Goal: Information Seeking & Learning: Compare options

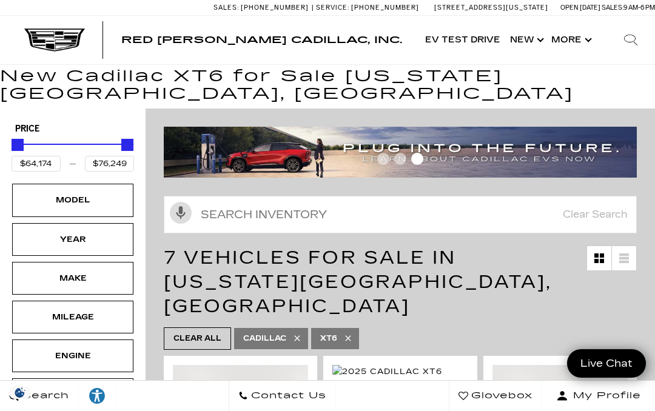
scroll to position [24, 0]
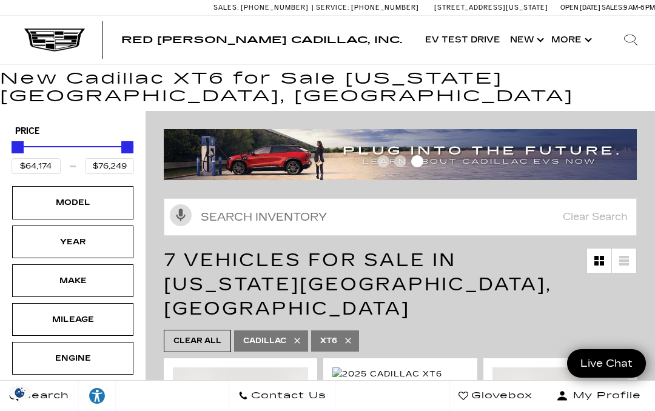
click at [79, 196] on div "Model" at bounding box center [72, 202] width 61 height 13
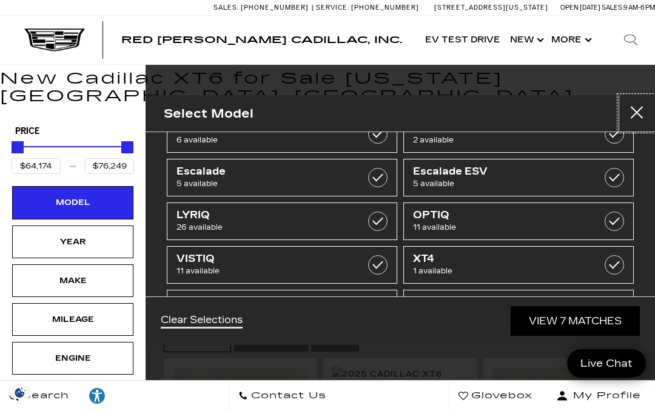
scroll to position [81, 0]
click at [443, 316] on span "7 available" at bounding box center [502, 315] width 179 height 12
type input "$45,674"
type input "$179,434"
checkbox input "false"
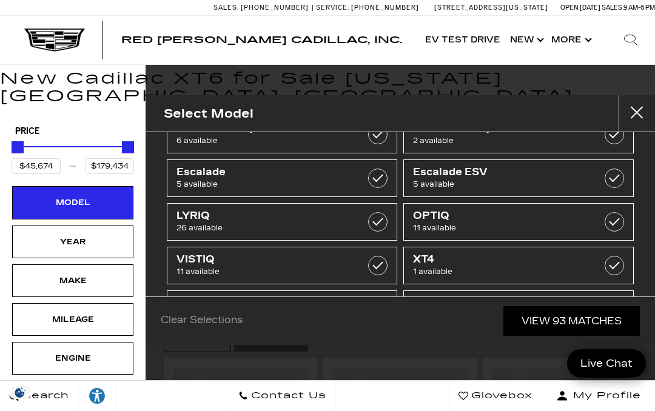
click at [81, 235] on div "Year" at bounding box center [72, 241] width 61 height 13
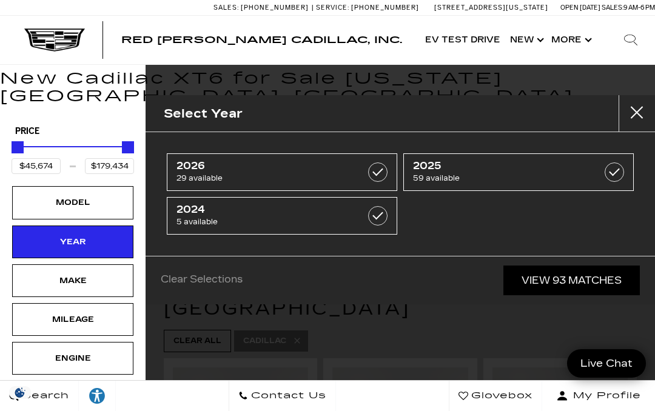
click at [640, 44] on div "Search" at bounding box center [630, 40] width 48 height 48
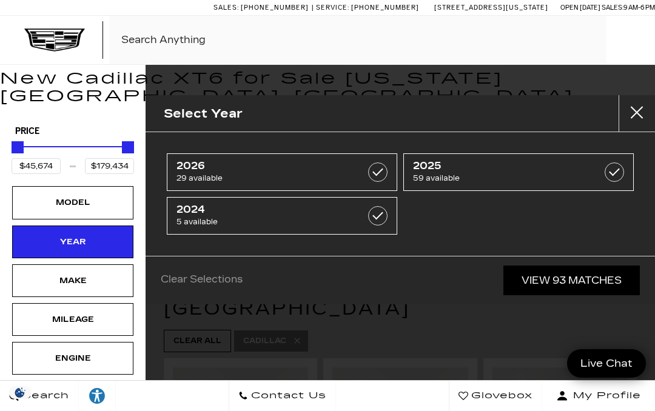
click at [635, 38] on icon "Search" at bounding box center [630, 39] width 13 height 13
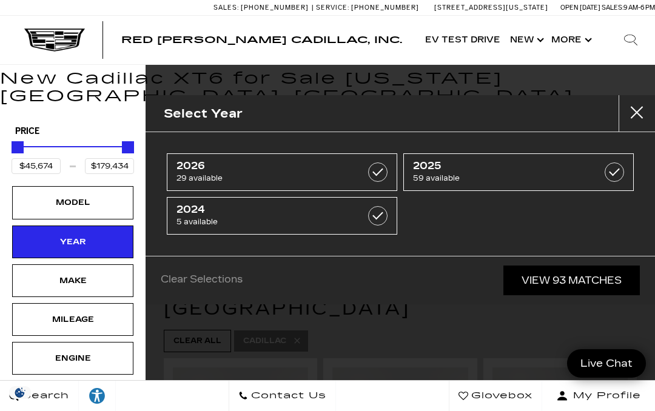
click at [272, 113] on div "Select Year" at bounding box center [399, 113] width 509 height 37
click at [640, 43] on div "Search" at bounding box center [630, 40] width 48 height 48
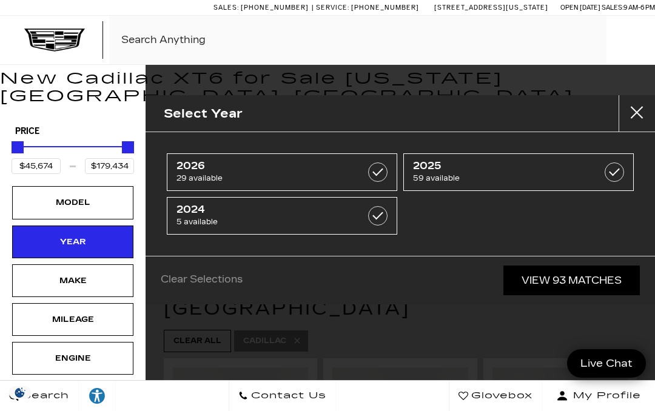
click at [276, 113] on div "Select Year" at bounding box center [399, 113] width 509 height 37
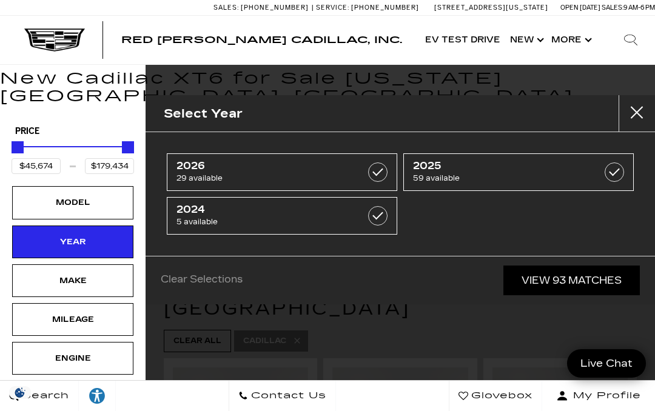
click at [640, 47] on div "Search" at bounding box center [630, 40] width 48 height 48
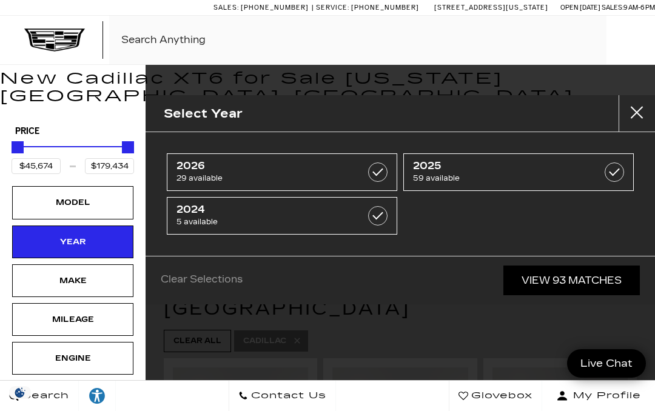
click at [142, 42] on input "Search Click enter to submit" at bounding box center [382, 40] width 546 height 48
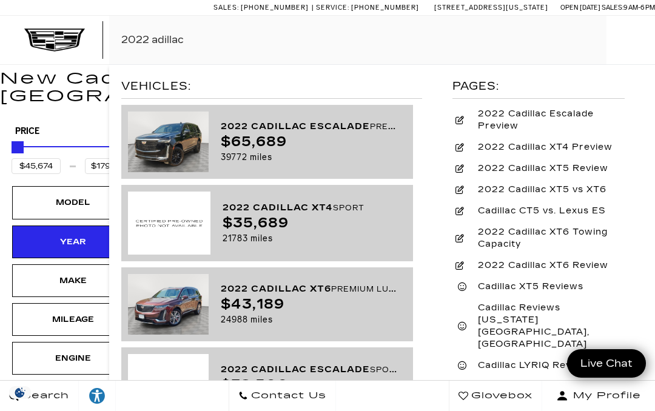
click at [161, 42] on input "2022 adillac" at bounding box center [382, 40] width 546 height 48
click at [270, 40] on input "2022 adillac" at bounding box center [382, 40] width 546 height 48
click at [158, 43] on input "2022 adillac" at bounding box center [382, 40] width 546 height 48
click at [218, 41] on input "2022 cadillac" at bounding box center [382, 40] width 546 height 48
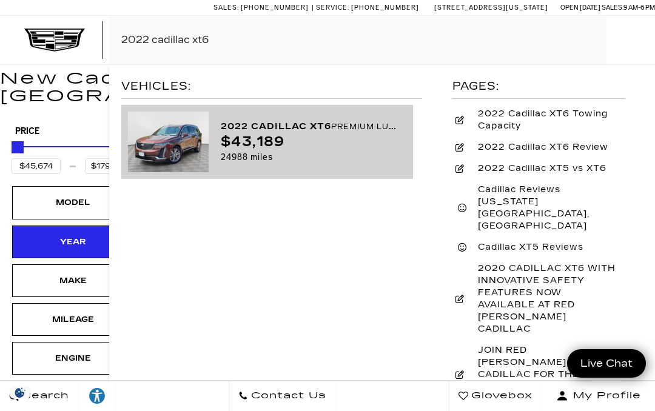
type input "2022 cadillac xt6"
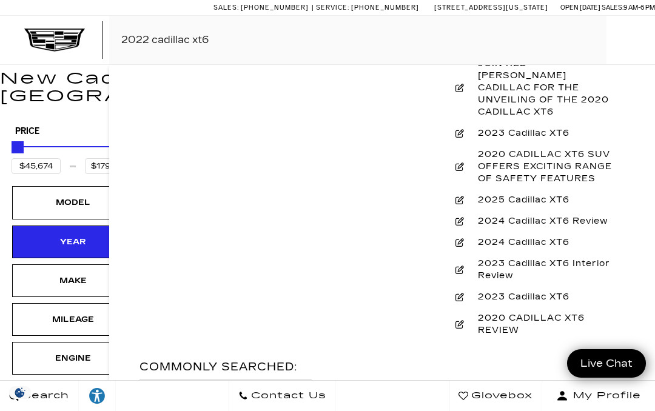
scroll to position [287, 0]
click at [281, 170] on span "Vehicles: 2022 Cadillac XT6 Premium Luxury Rosewood Metallic $43,189 24988 mile…" at bounding box center [382, 269] width 546 height 411
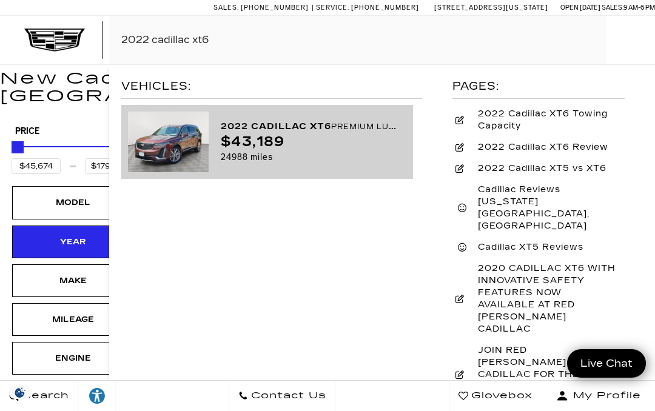
scroll to position [0, 0]
click at [255, 131] on div "2022 Cadillac XT6 Premium Luxury" at bounding box center [309, 127] width 176 height 16
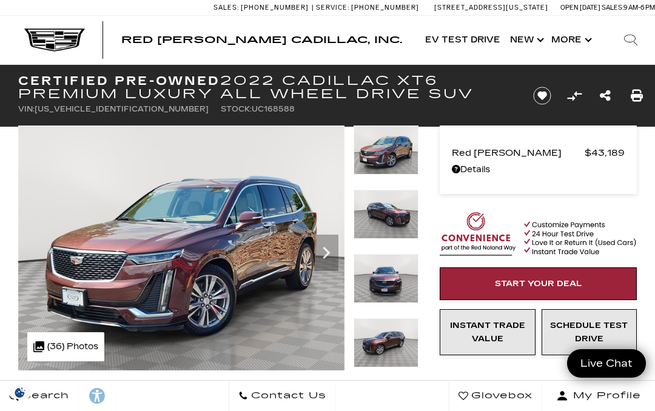
click at [333, 256] on icon "Next" at bounding box center [326, 253] width 24 height 24
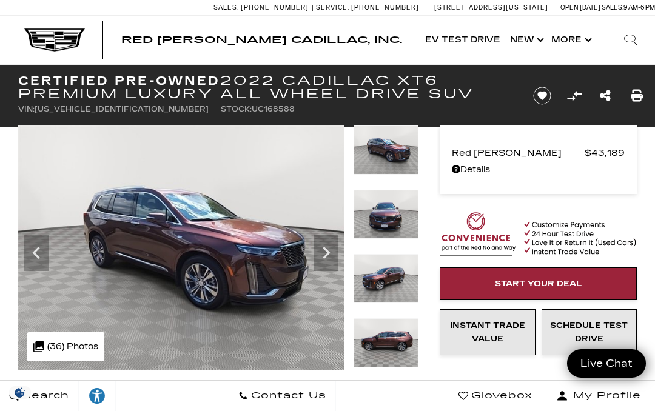
click at [336, 259] on icon "Next" at bounding box center [326, 253] width 24 height 24
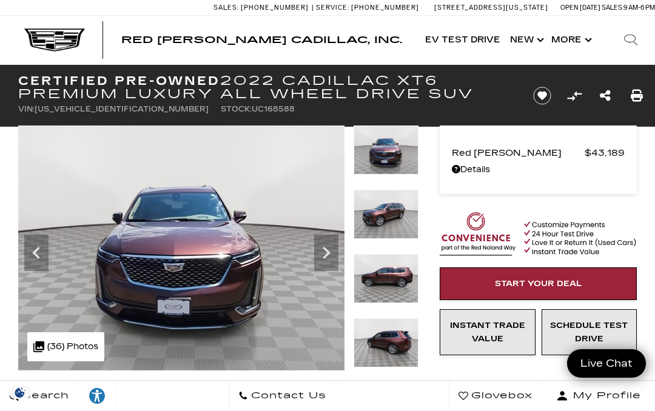
click at [333, 253] on icon "Next" at bounding box center [326, 253] width 24 height 24
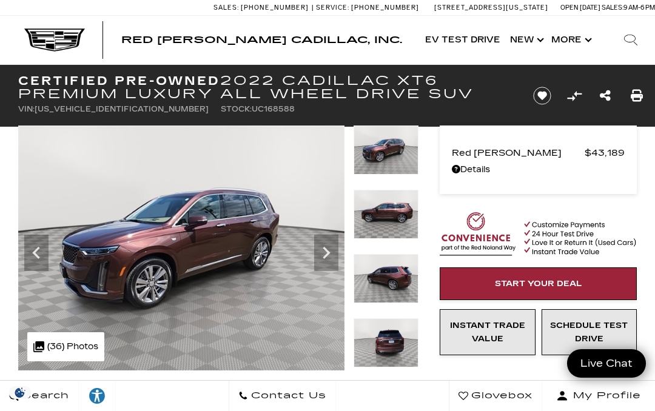
click at [333, 253] on icon "Next" at bounding box center [326, 253] width 24 height 24
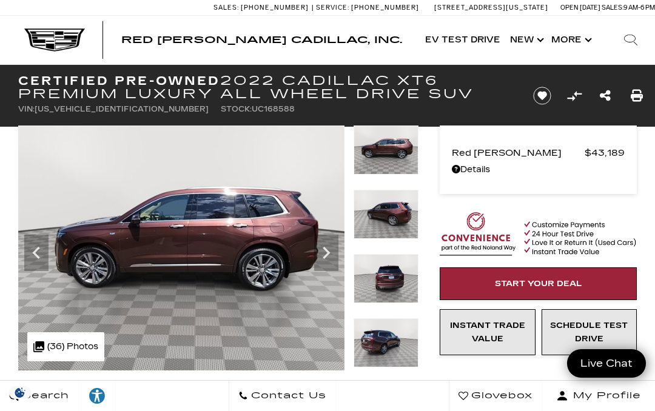
click at [329, 257] on icon "Next" at bounding box center [326, 253] width 24 height 24
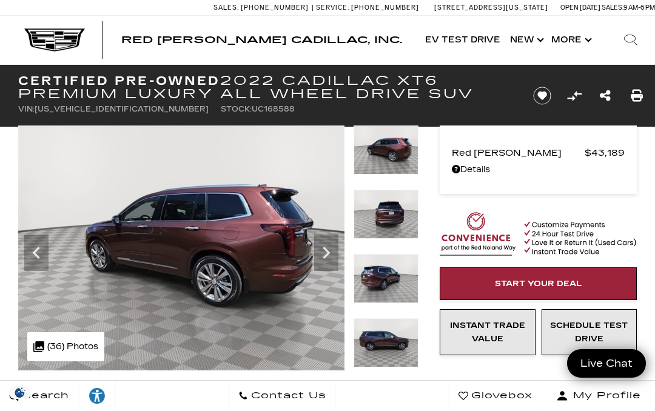
click at [329, 256] on icon "Next" at bounding box center [326, 253] width 24 height 24
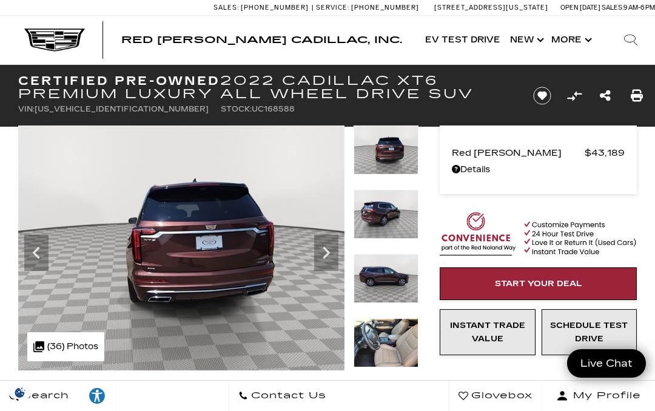
click at [332, 252] on icon "Next" at bounding box center [326, 253] width 24 height 24
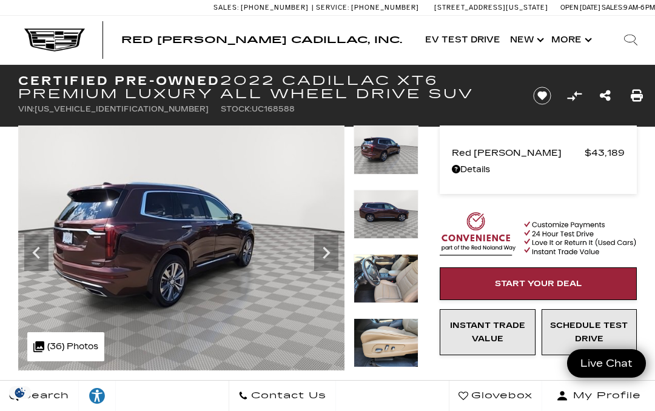
click at [332, 252] on icon "Next" at bounding box center [326, 253] width 24 height 24
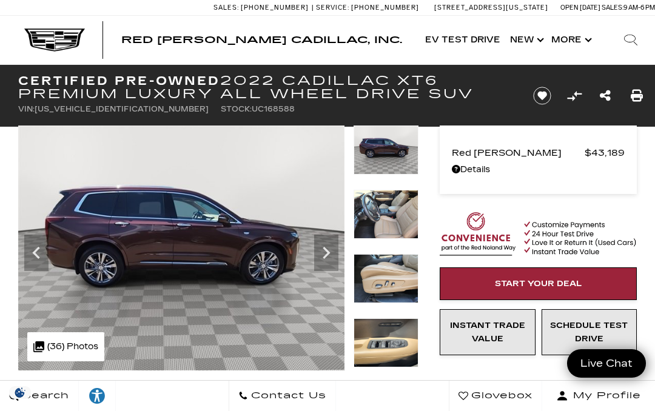
click at [329, 252] on icon "Next" at bounding box center [326, 253] width 24 height 24
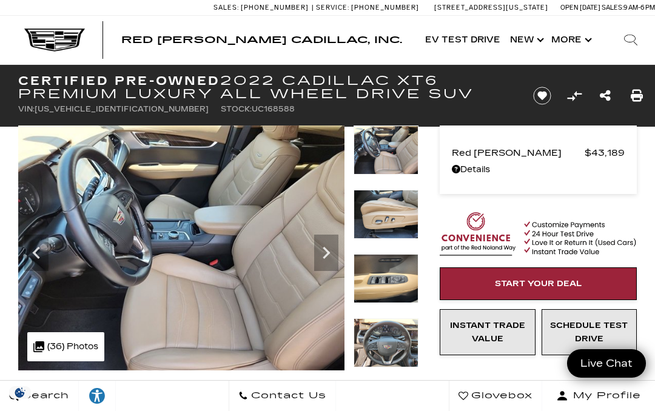
click at [329, 251] on icon "Next" at bounding box center [326, 253] width 24 height 24
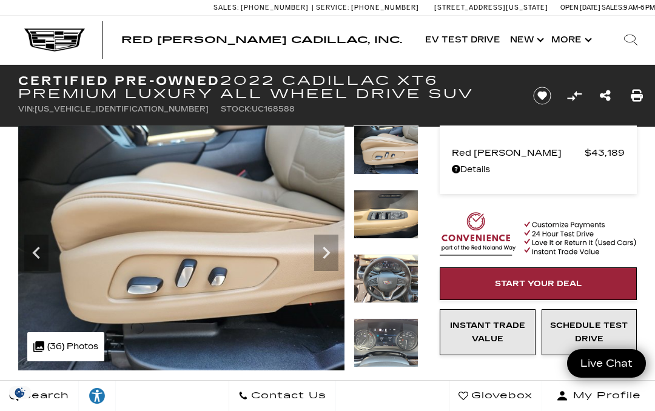
click at [332, 254] on icon "Next" at bounding box center [326, 253] width 24 height 24
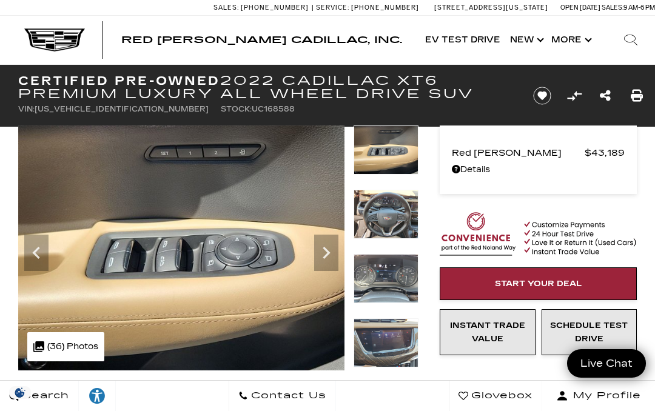
click at [330, 250] on icon "Next" at bounding box center [326, 253] width 24 height 24
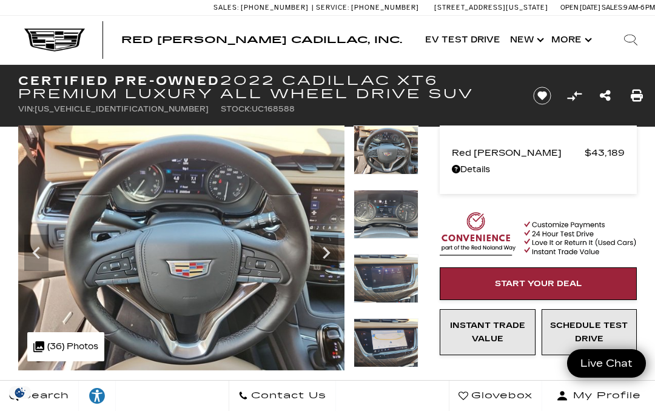
click at [328, 253] on icon "Next" at bounding box center [326, 253] width 7 height 12
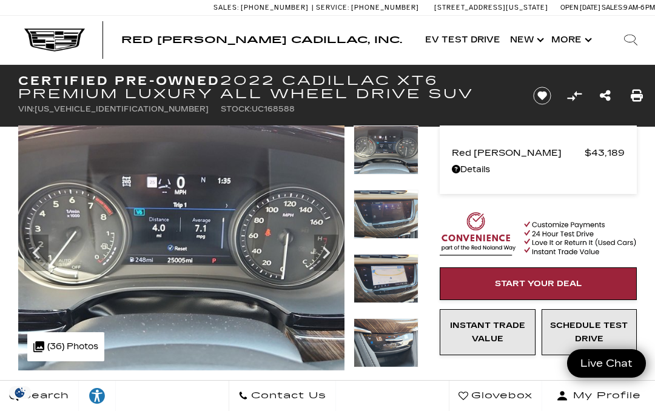
click at [334, 255] on icon "Next" at bounding box center [326, 253] width 24 height 24
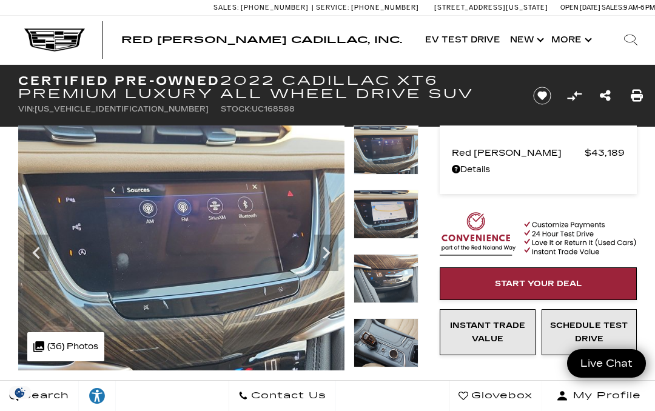
click at [331, 253] on icon "Next" at bounding box center [326, 253] width 24 height 24
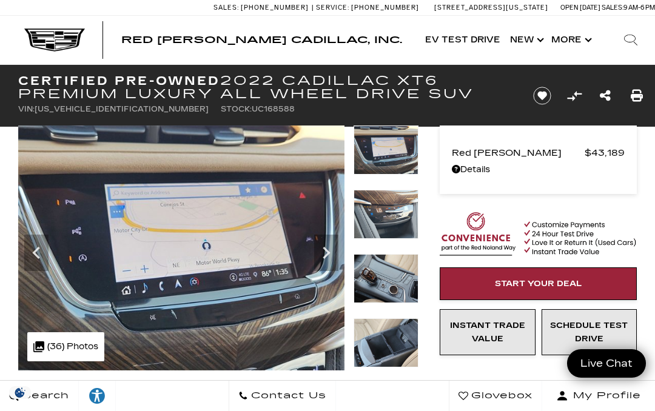
click at [332, 259] on icon "Next" at bounding box center [326, 253] width 24 height 24
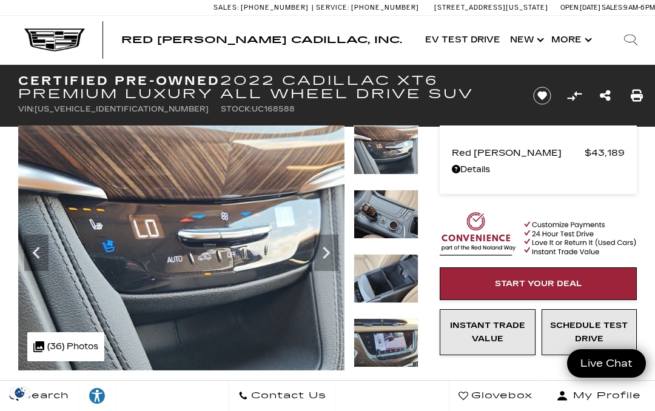
click at [333, 257] on icon "Next" at bounding box center [326, 253] width 24 height 24
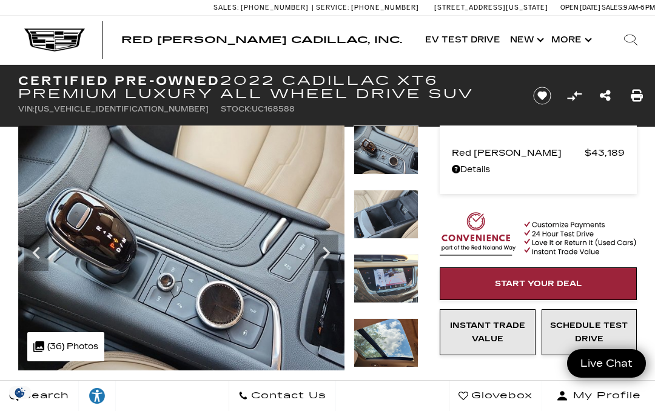
click at [332, 250] on icon "Next" at bounding box center [326, 253] width 24 height 24
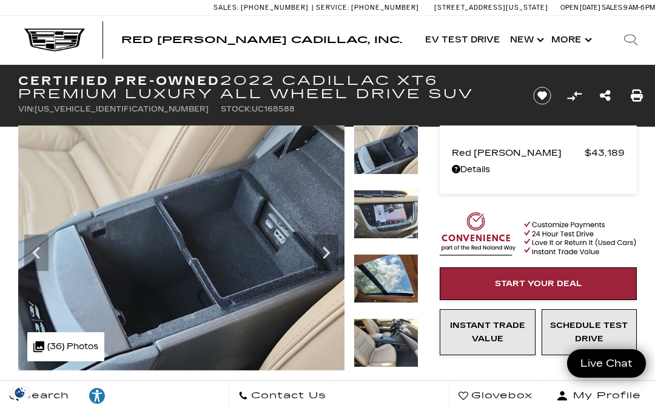
click at [335, 252] on icon "Next" at bounding box center [326, 253] width 24 height 24
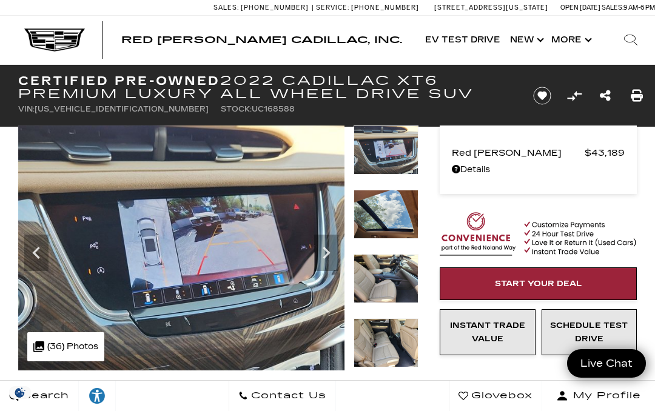
click at [333, 252] on icon "Next" at bounding box center [326, 253] width 24 height 24
click at [332, 252] on icon "Next" at bounding box center [326, 253] width 24 height 24
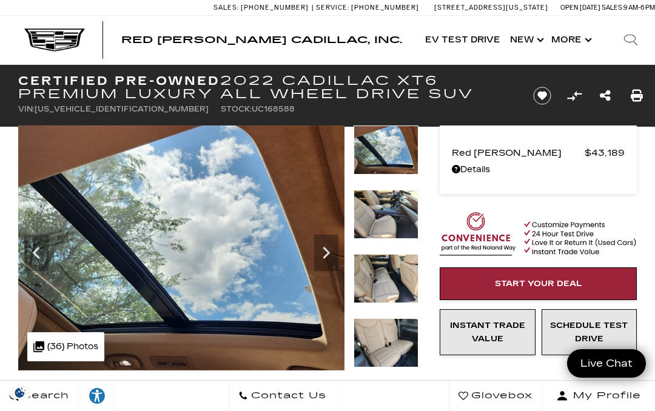
click at [331, 259] on icon "Next" at bounding box center [326, 253] width 24 height 24
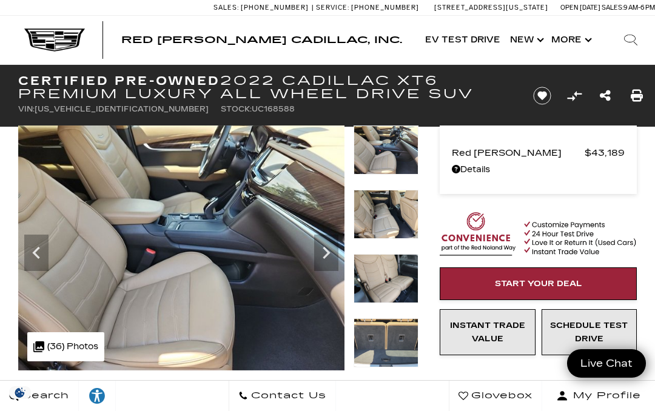
click at [331, 255] on icon "Next" at bounding box center [326, 253] width 24 height 24
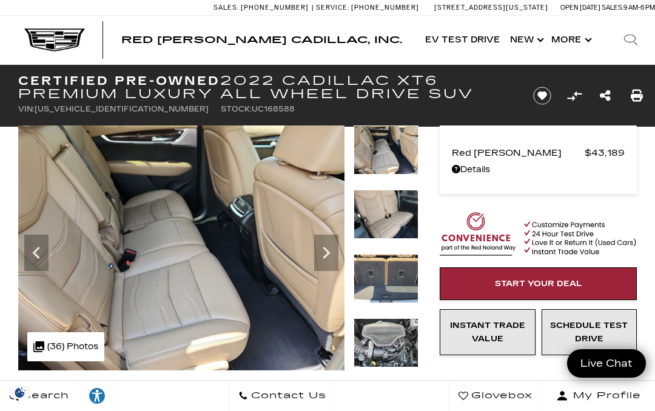
click at [326, 252] on icon "Next" at bounding box center [326, 253] width 24 height 24
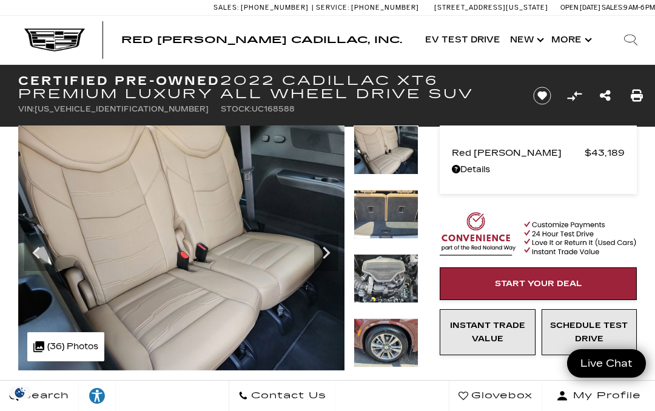
click at [324, 355] on img at bounding box center [181, 247] width 327 height 245
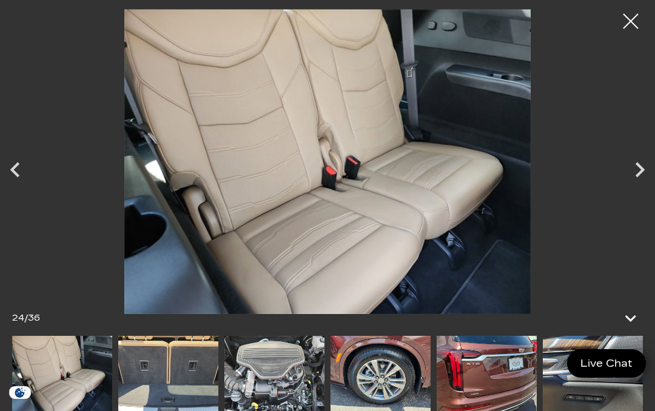
click at [647, 173] on icon "Next" at bounding box center [639, 170] width 30 height 30
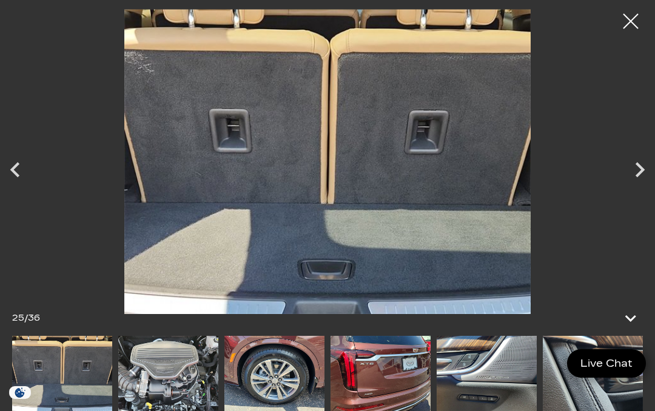
click at [647, 172] on icon "Next" at bounding box center [639, 170] width 30 height 30
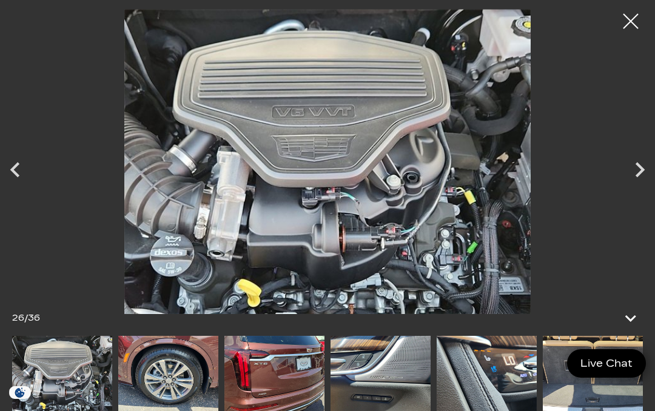
click at [646, 169] on icon "Next" at bounding box center [639, 170] width 30 height 30
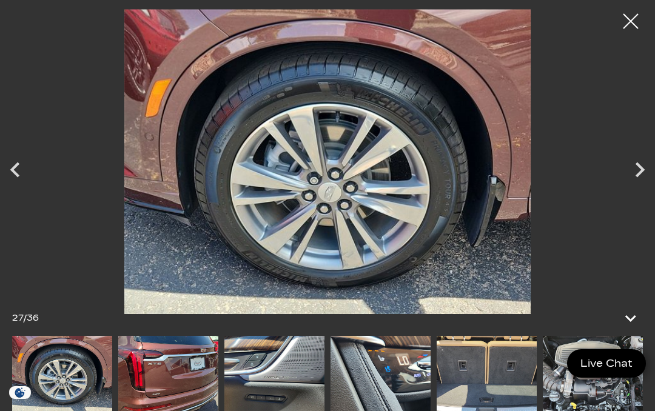
click at [646, 172] on icon "Next" at bounding box center [639, 170] width 30 height 30
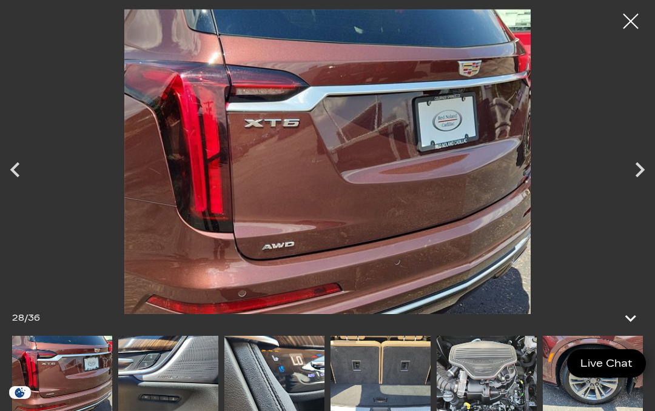
click at [646, 172] on icon "Next" at bounding box center [639, 170] width 30 height 30
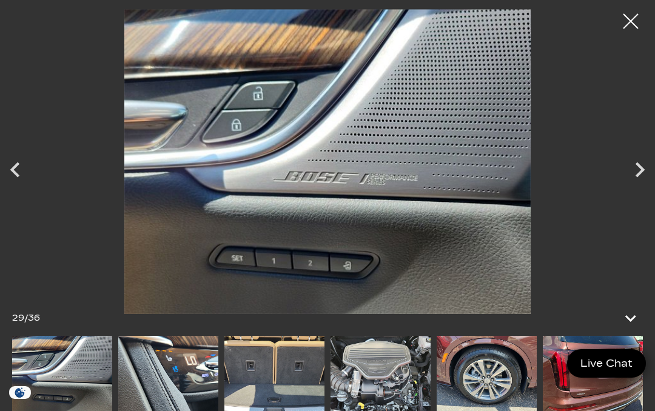
click at [639, 174] on icon "Next" at bounding box center [639, 169] width 9 height 15
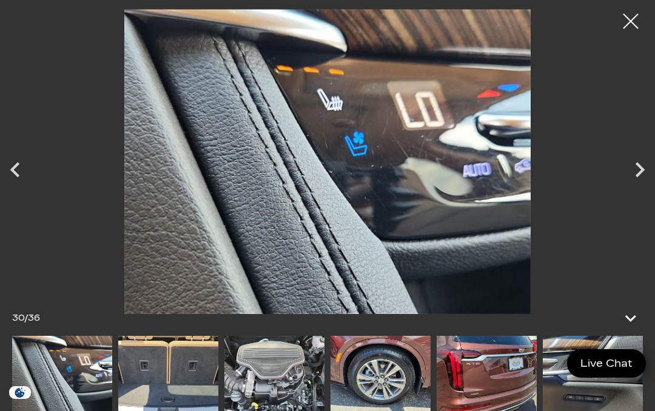
click at [649, 167] on icon "Next" at bounding box center [639, 170] width 30 height 30
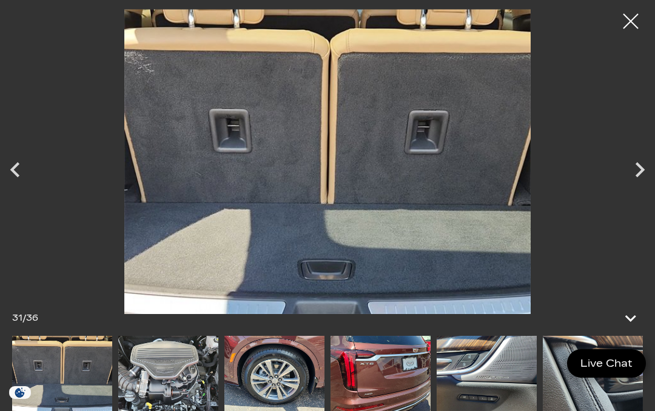
click at [649, 170] on icon "Next" at bounding box center [639, 170] width 30 height 30
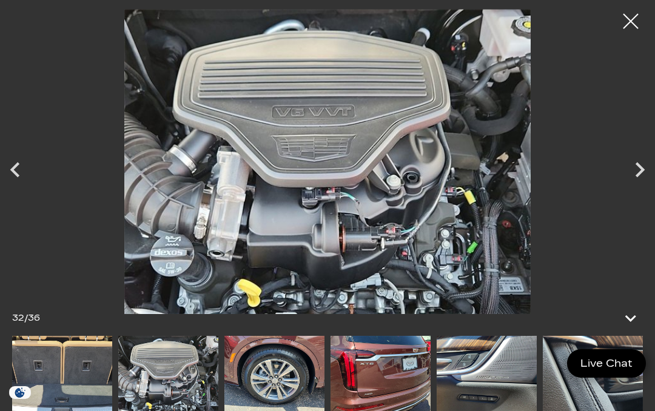
click at [650, 170] on icon "Next" at bounding box center [639, 170] width 30 height 30
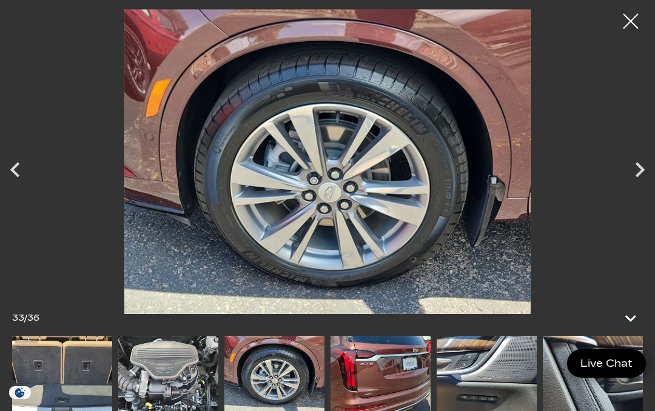
click at [648, 170] on icon "Next" at bounding box center [639, 170] width 30 height 30
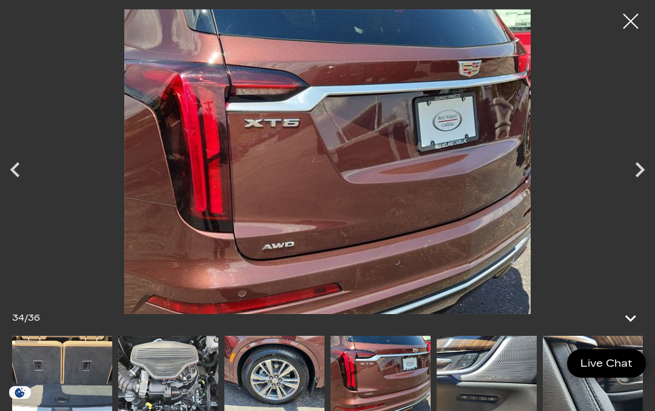
click at [647, 174] on icon "Next" at bounding box center [639, 170] width 30 height 30
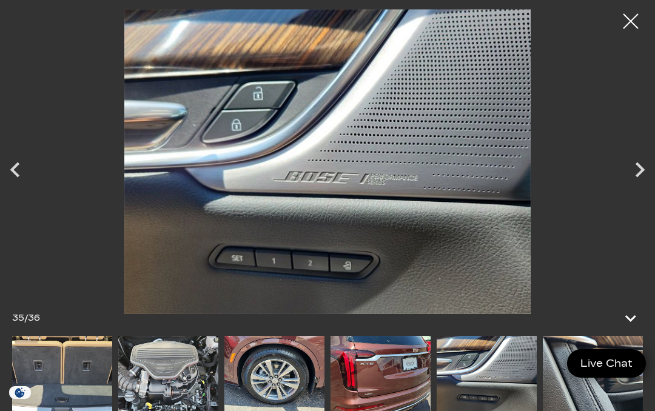
click at [19, 176] on icon "Previous" at bounding box center [15, 170] width 30 height 30
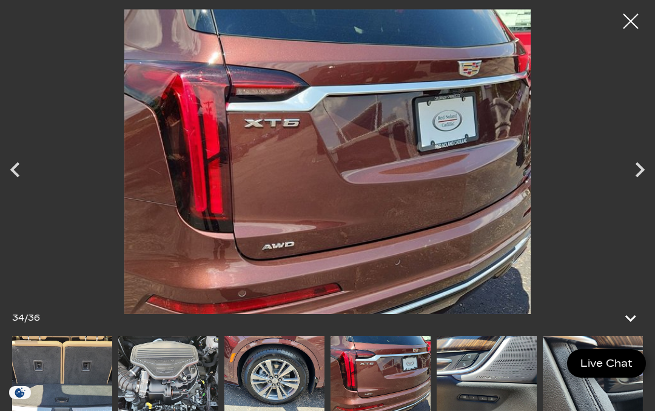
click at [647, 171] on icon "Next" at bounding box center [639, 170] width 30 height 30
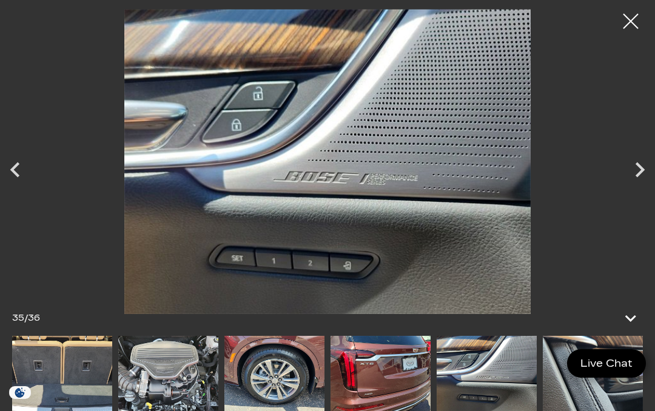
click at [647, 173] on icon "Next" at bounding box center [639, 170] width 30 height 30
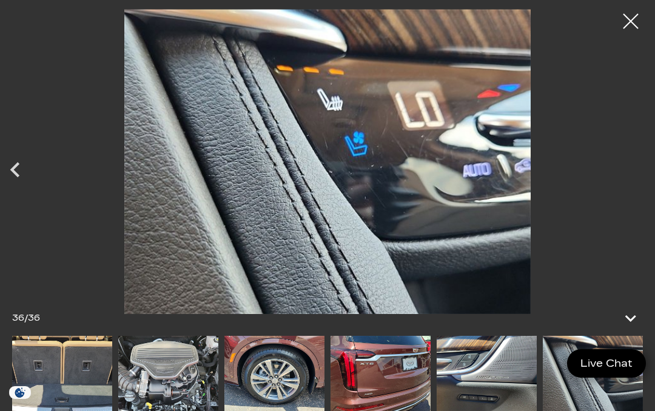
click at [649, 159] on div at bounding box center [327, 161] width 655 height 305
click at [5, 166] on icon "Previous" at bounding box center [15, 170] width 30 height 30
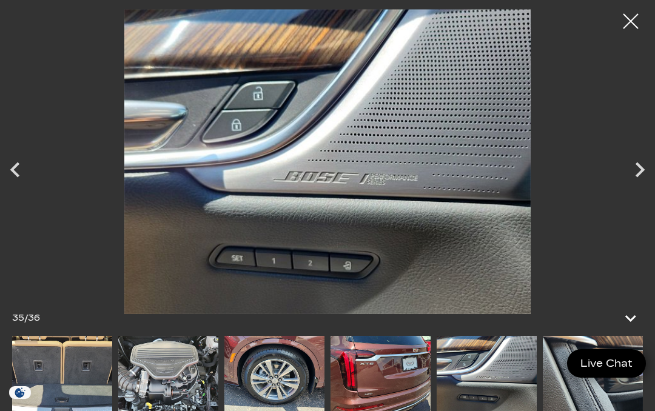
click at [8, 171] on icon "Previous" at bounding box center [15, 170] width 30 height 30
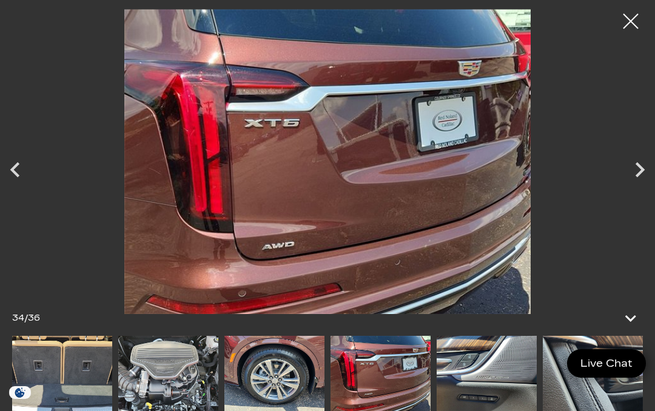
click at [7, 170] on icon "Previous" at bounding box center [15, 170] width 30 height 30
click at [5, 166] on icon "Previous" at bounding box center [15, 170] width 30 height 30
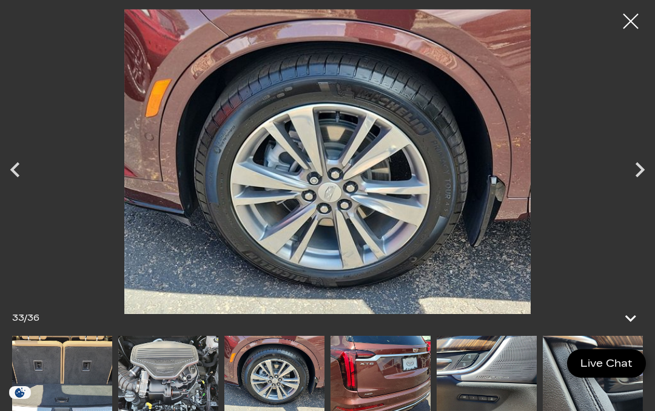
click at [10, 169] on icon "Previous" at bounding box center [15, 170] width 30 height 30
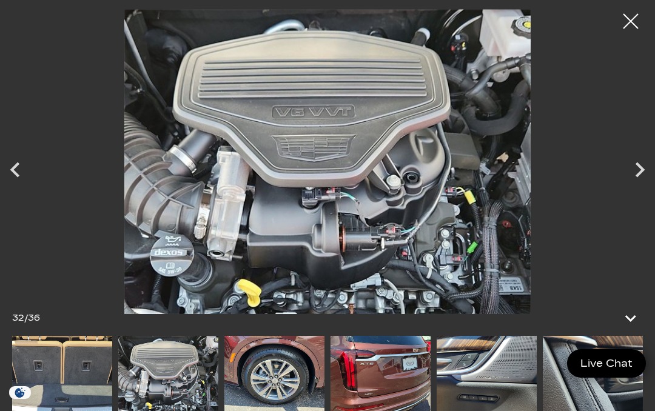
click at [7, 170] on icon "Previous" at bounding box center [15, 170] width 30 height 30
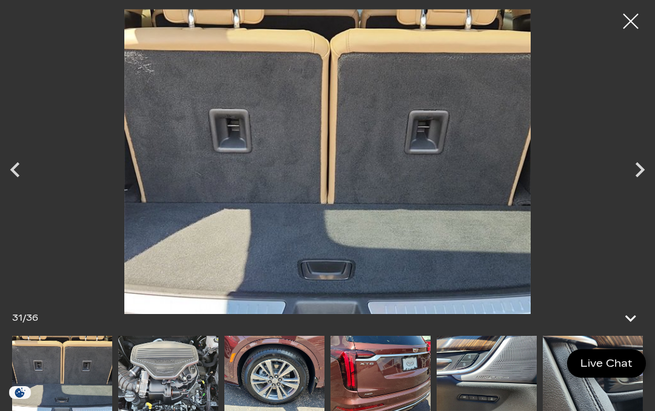
click at [9, 168] on icon "Previous" at bounding box center [15, 170] width 30 height 30
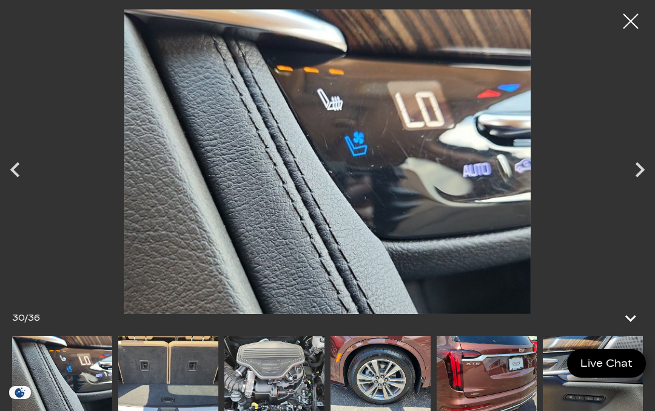
click at [8, 173] on icon "Previous" at bounding box center [15, 170] width 30 height 30
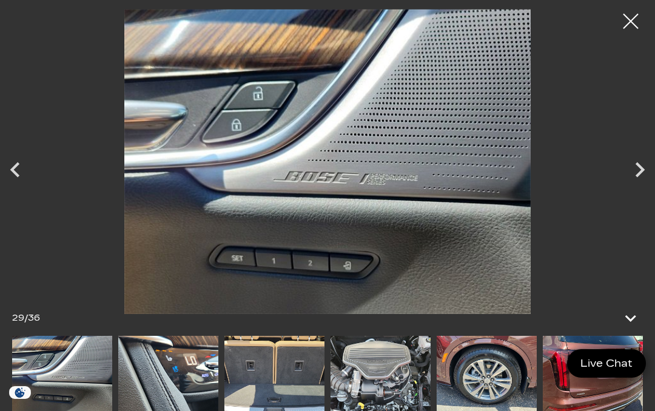
click at [19, 176] on icon "Previous" at bounding box center [15, 170] width 30 height 30
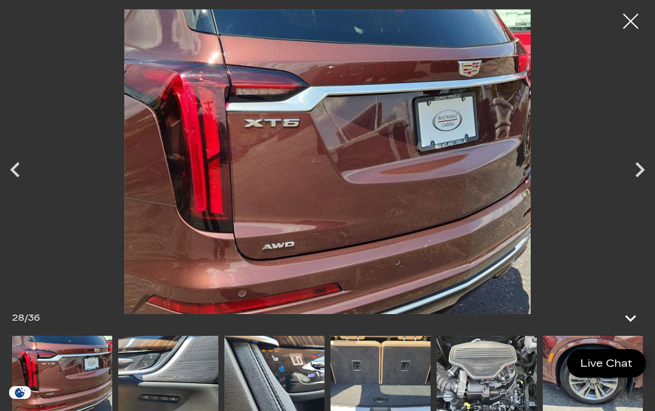
click at [10, 169] on icon "Previous" at bounding box center [15, 170] width 30 height 30
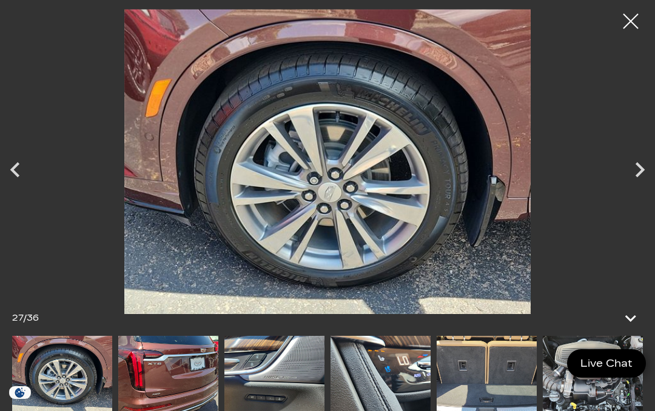
click at [5, 170] on icon "Previous" at bounding box center [15, 170] width 30 height 30
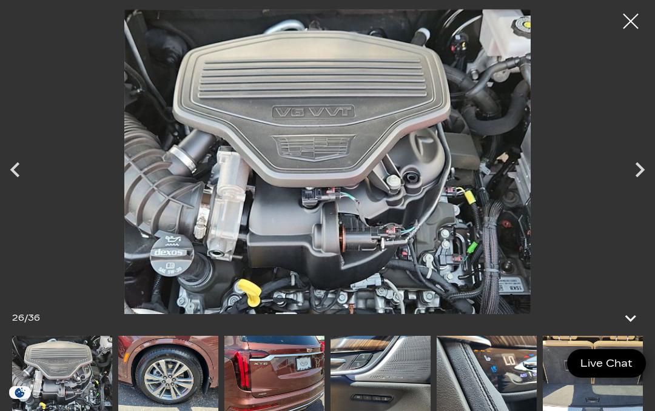
click at [27, 181] on icon "Previous" at bounding box center [15, 170] width 30 height 30
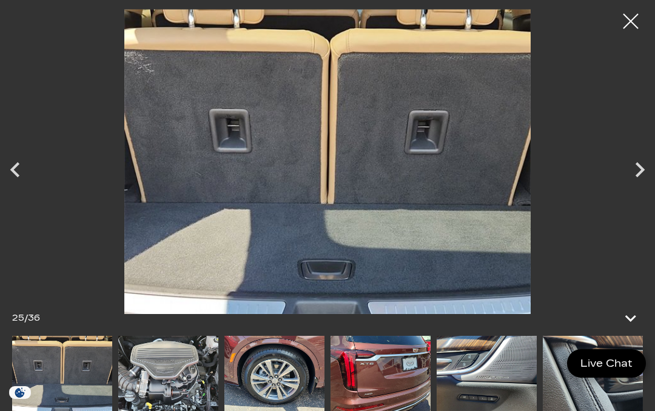
click at [26, 174] on icon "Previous" at bounding box center [15, 170] width 30 height 30
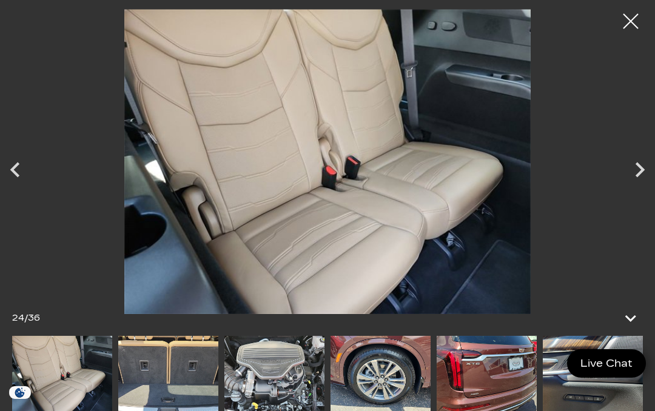
click at [27, 174] on icon "Previous" at bounding box center [15, 170] width 30 height 30
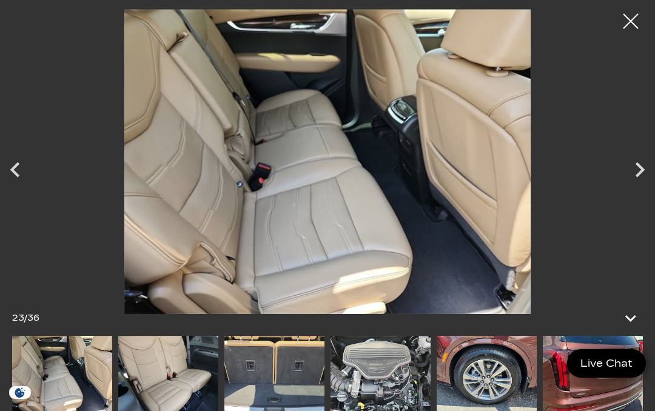
click at [22, 175] on icon "Previous" at bounding box center [15, 170] width 30 height 30
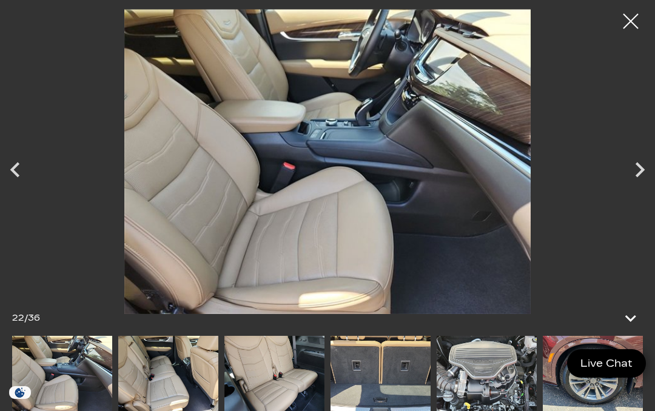
click at [23, 169] on icon "Previous" at bounding box center [15, 170] width 30 height 30
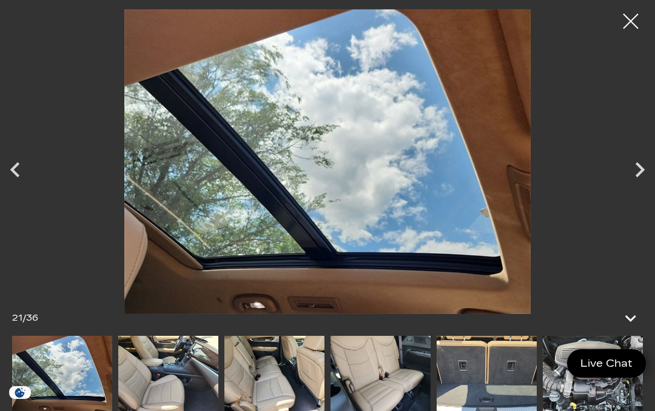
click at [25, 178] on icon "Previous" at bounding box center [15, 170] width 30 height 30
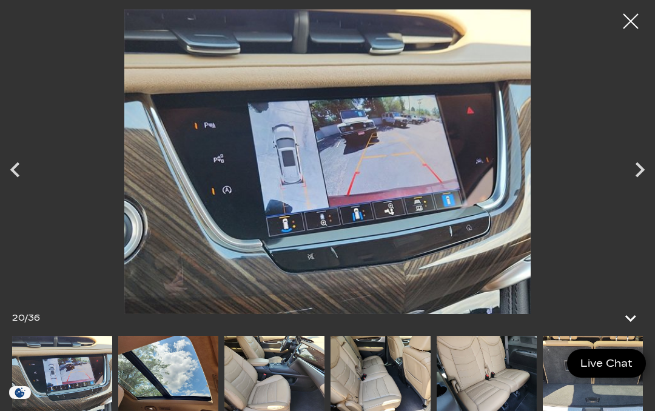
click at [27, 173] on icon "Previous" at bounding box center [15, 170] width 30 height 30
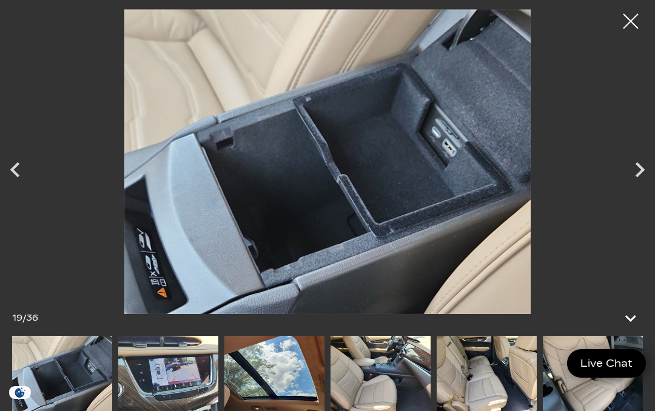
click at [24, 169] on icon "Previous" at bounding box center [15, 170] width 30 height 30
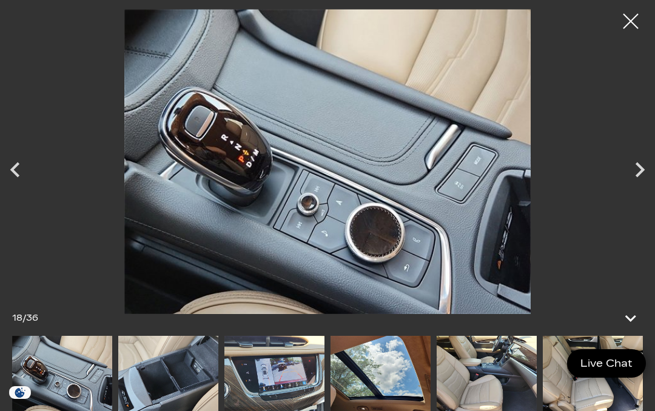
click at [18, 182] on icon "Previous" at bounding box center [15, 170] width 30 height 30
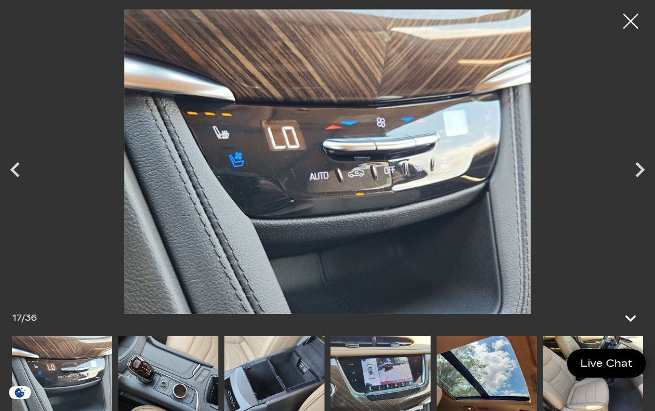
click at [8, 166] on icon "Previous" at bounding box center [15, 170] width 30 height 30
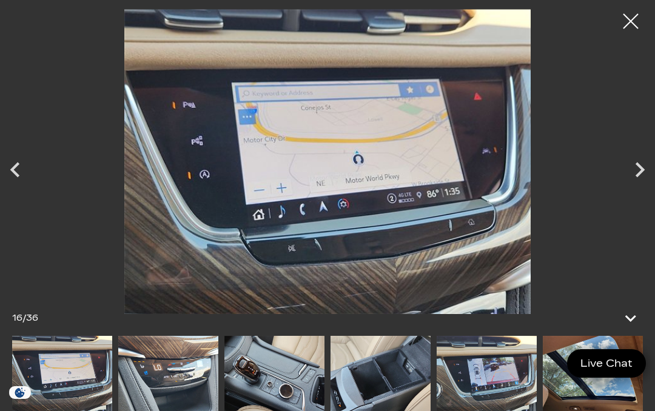
click at [8, 167] on icon "Previous" at bounding box center [15, 170] width 30 height 30
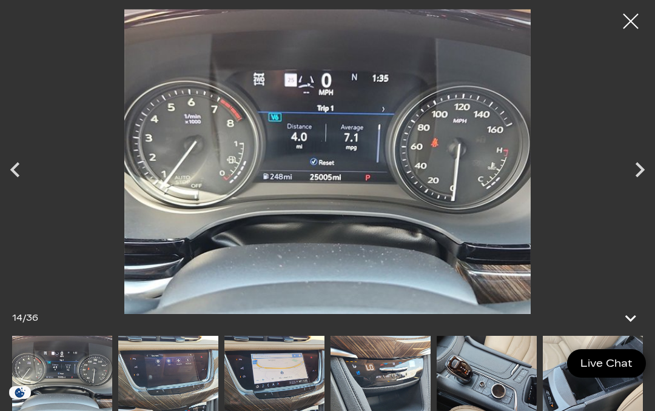
click at [19, 173] on icon "Previous" at bounding box center [15, 170] width 30 height 30
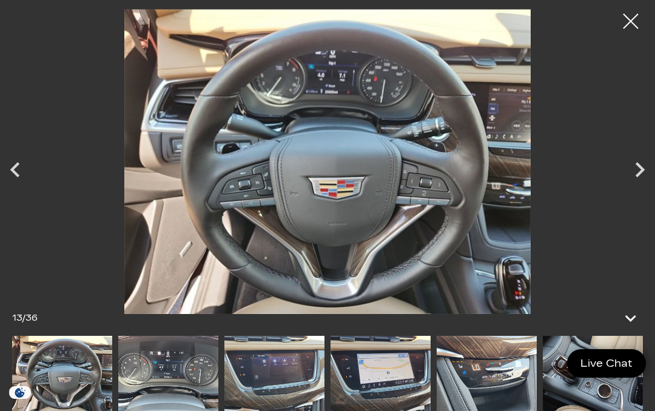
click at [21, 169] on icon "Previous" at bounding box center [15, 170] width 30 height 30
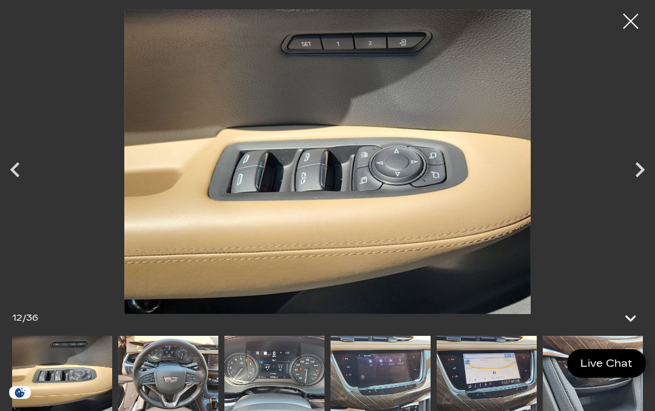
click at [23, 166] on icon "Previous" at bounding box center [15, 170] width 30 height 30
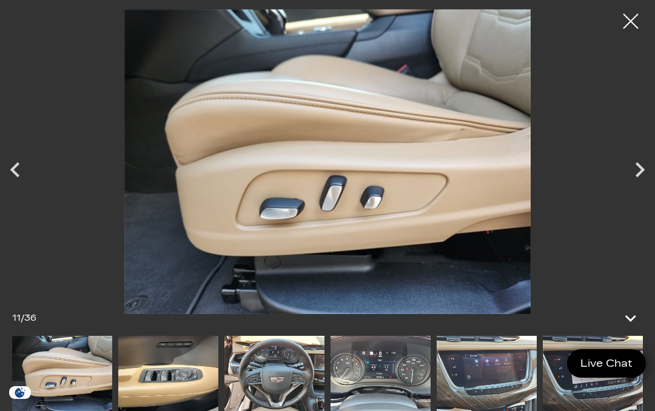
click at [24, 183] on icon "Previous" at bounding box center [15, 170] width 30 height 30
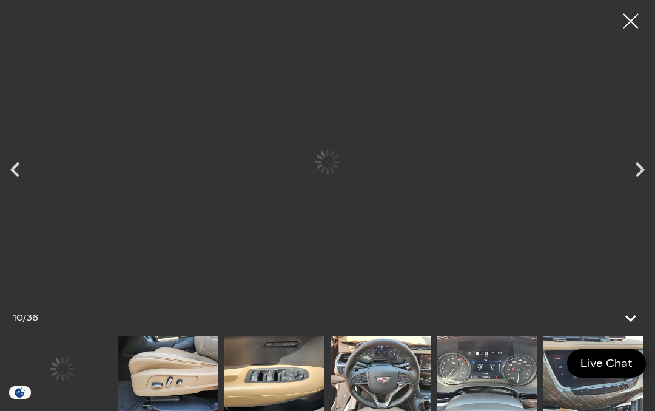
click at [26, 173] on icon "Previous" at bounding box center [15, 170] width 30 height 30
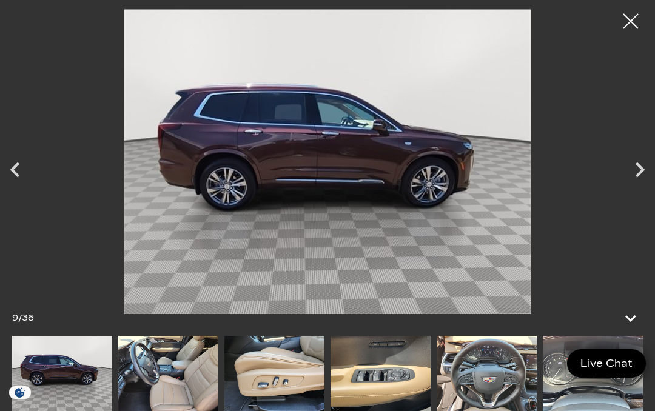
click at [649, 167] on icon "Next" at bounding box center [639, 170] width 30 height 30
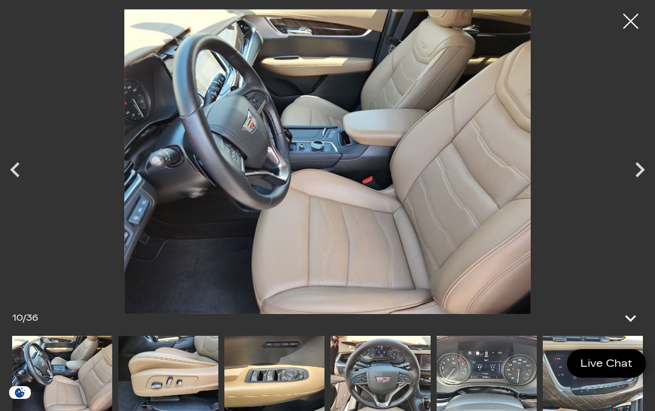
click at [648, 170] on icon "Next" at bounding box center [639, 170] width 30 height 30
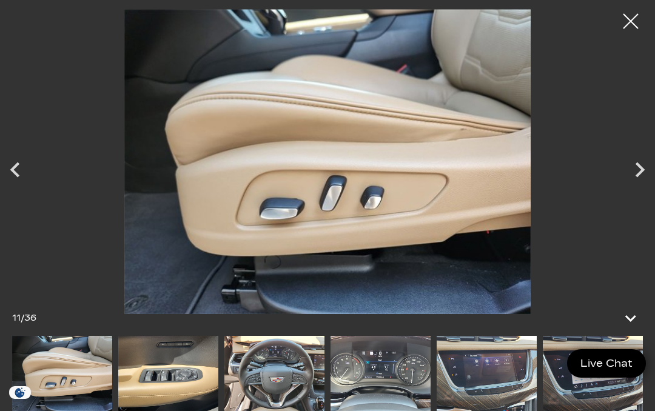
click at [648, 173] on icon "Next" at bounding box center [639, 170] width 30 height 30
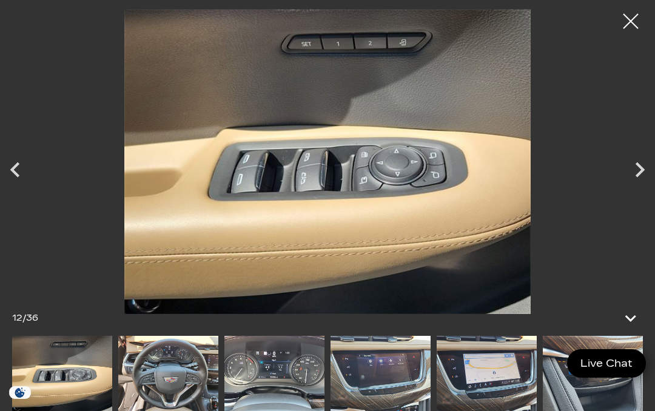
click at [648, 167] on icon "Next" at bounding box center [639, 170] width 30 height 30
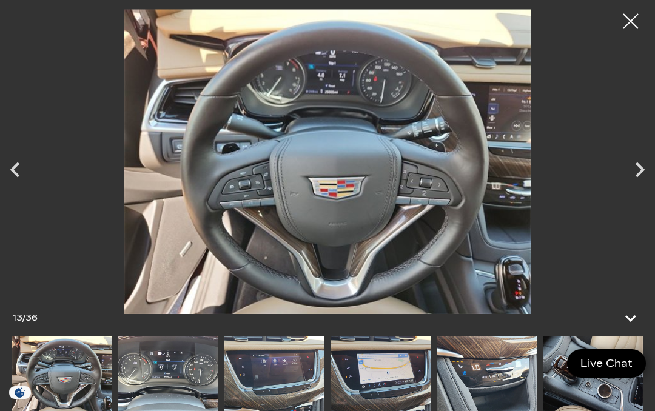
click at [647, 171] on icon "Next" at bounding box center [639, 170] width 30 height 30
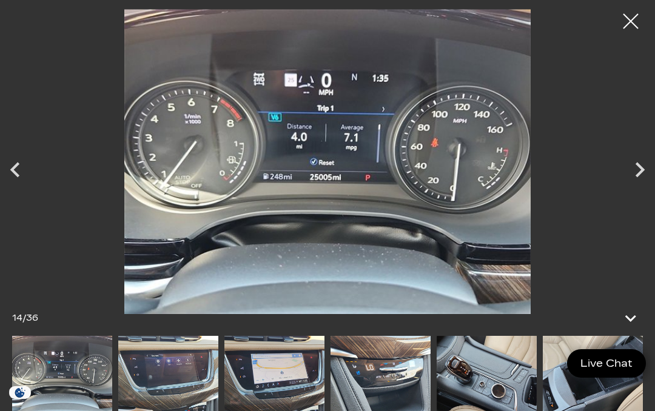
click at [646, 170] on icon "Next" at bounding box center [639, 170] width 30 height 30
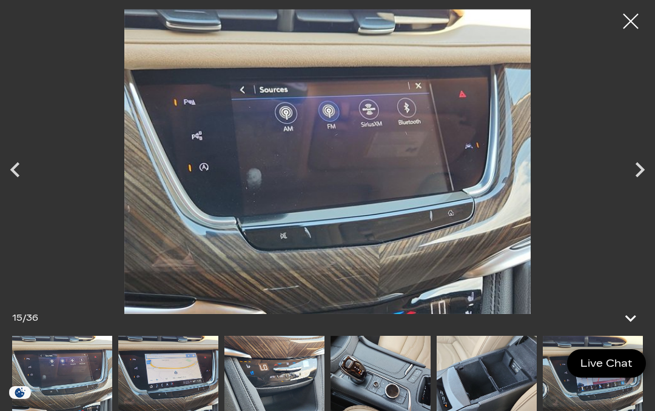
click at [643, 173] on icon "Next" at bounding box center [639, 170] width 30 height 30
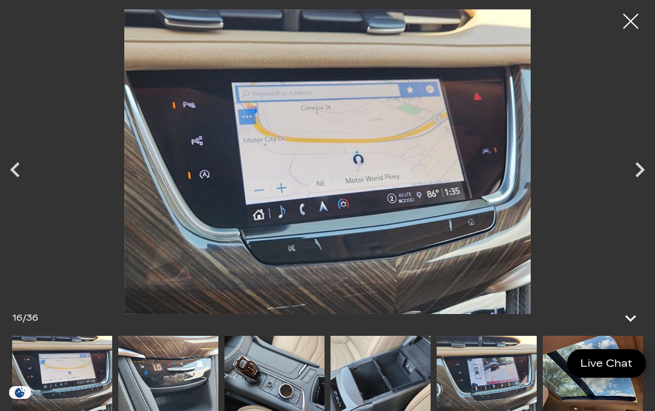
click at [641, 172] on icon "Next" at bounding box center [639, 169] width 9 height 15
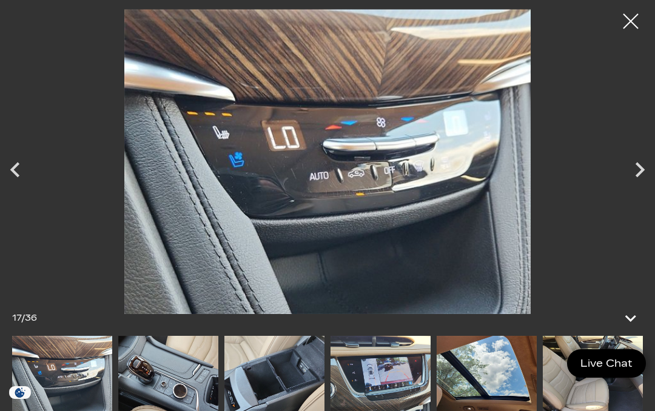
click at [645, 168] on icon "Next" at bounding box center [639, 170] width 30 height 30
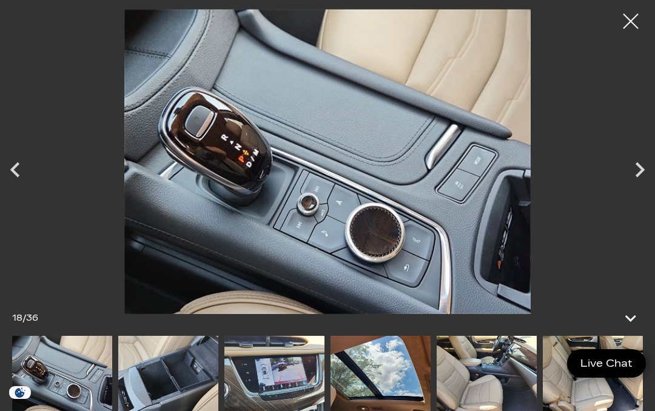
click at [640, 175] on icon "Next" at bounding box center [639, 170] width 30 height 30
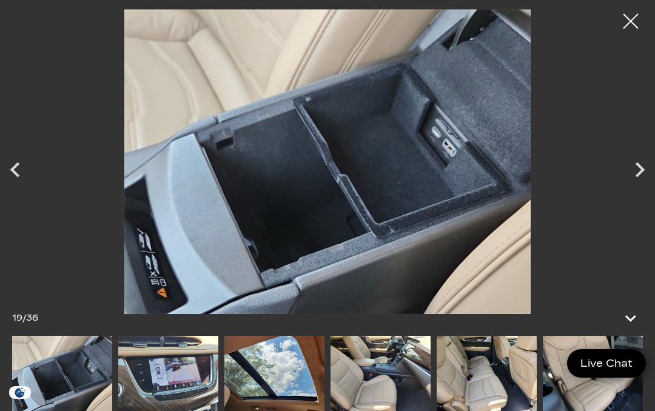
click at [648, 169] on icon "Next" at bounding box center [639, 170] width 30 height 30
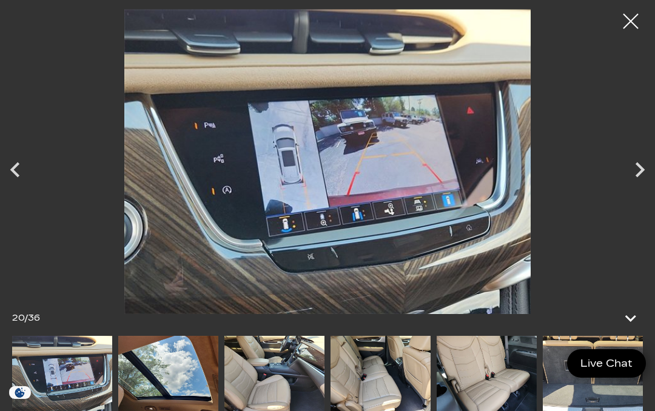
click at [647, 173] on icon "Next" at bounding box center [639, 170] width 30 height 30
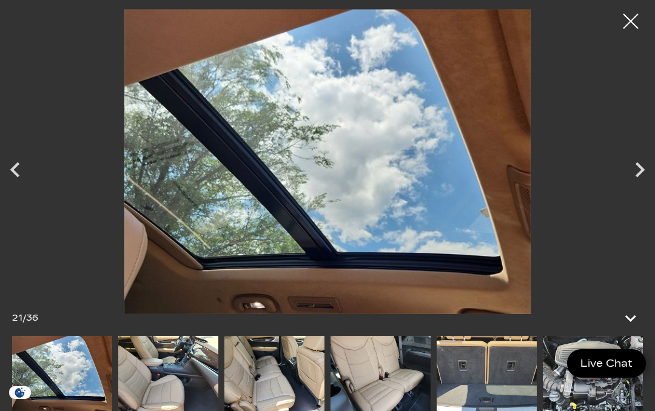
click at [635, 183] on icon "Next" at bounding box center [639, 170] width 30 height 30
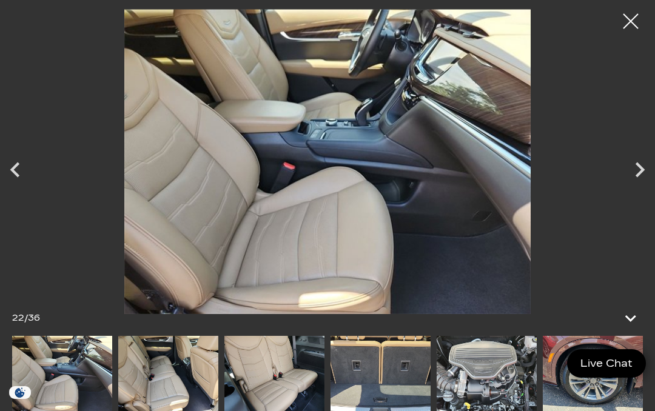
click at [646, 172] on icon "Next" at bounding box center [639, 170] width 30 height 30
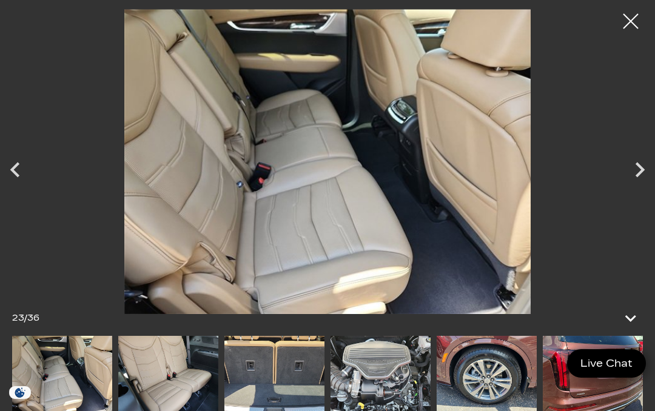
click at [646, 169] on icon "Next" at bounding box center [639, 170] width 30 height 30
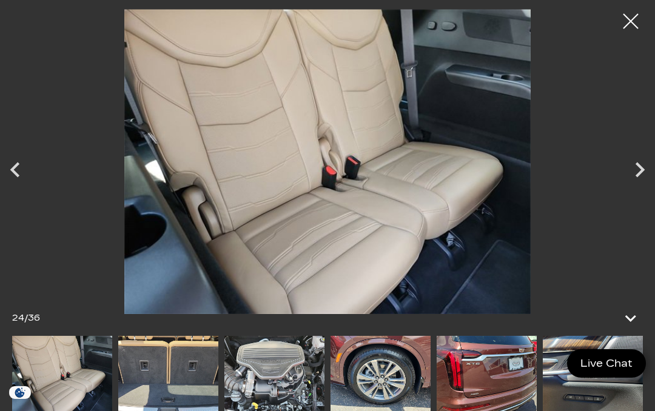
click at [646, 170] on icon "Next" at bounding box center [639, 170] width 30 height 30
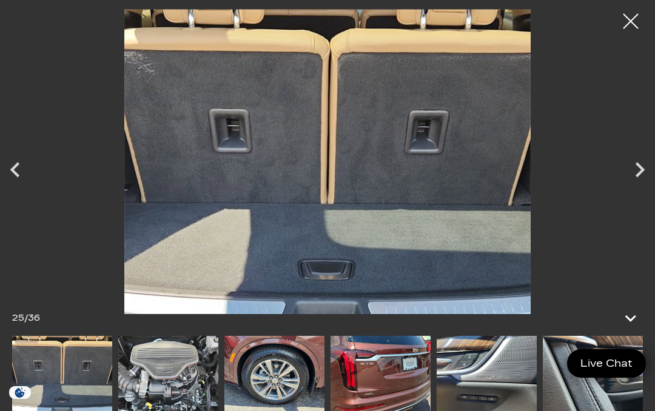
click at [20, 175] on icon "Previous" at bounding box center [15, 170] width 30 height 30
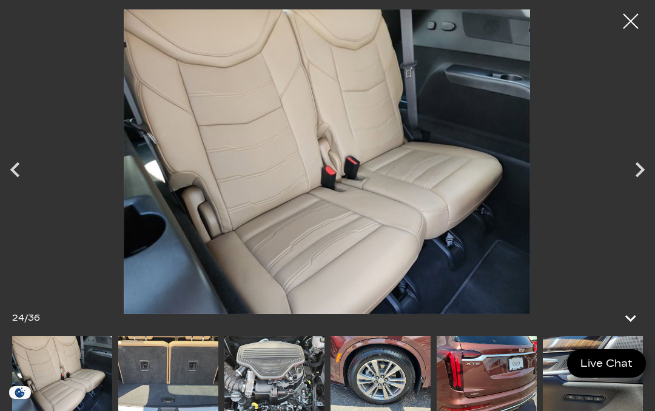
click at [19, 170] on icon "Previous" at bounding box center [15, 170] width 30 height 30
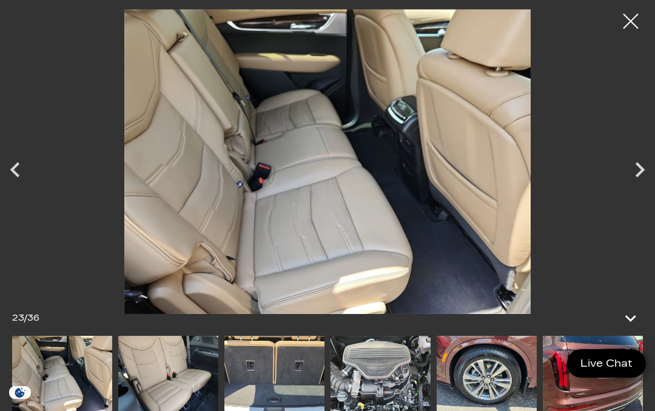
click at [23, 167] on icon "Previous" at bounding box center [15, 170] width 30 height 30
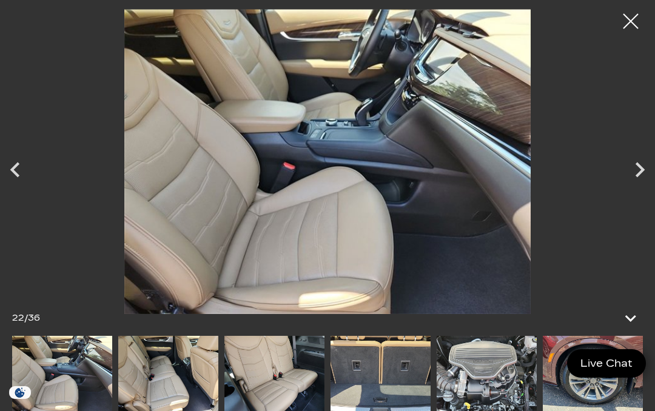
click at [638, 167] on icon "Next" at bounding box center [639, 170] width 30 height 30
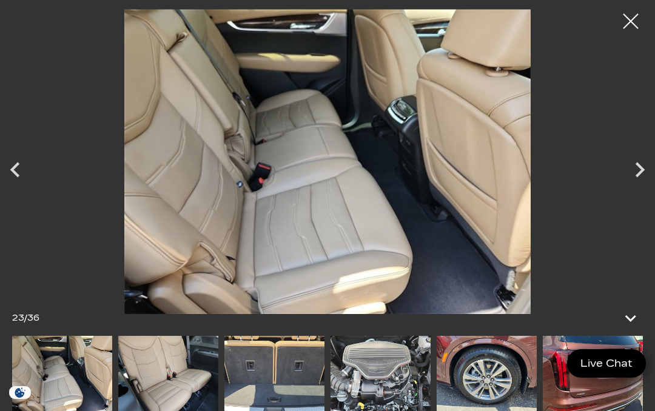
click at [646, 172] on icon "Next" at bounding box center [639, 170] width 30 height 30
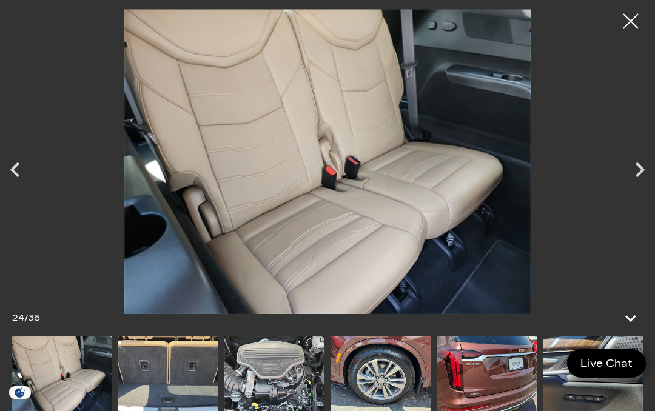
click at [644, 175] on icon "Next" at bounding box center [639, 170] width 30 height 30
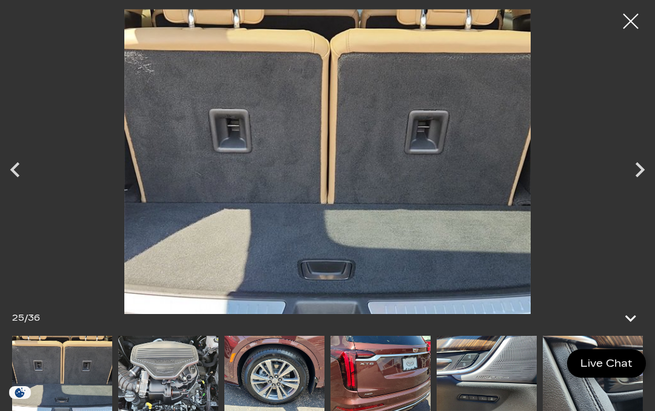
click at [647, 169] on icon "Next" at bounding box center [639, 170] width 30 height 30
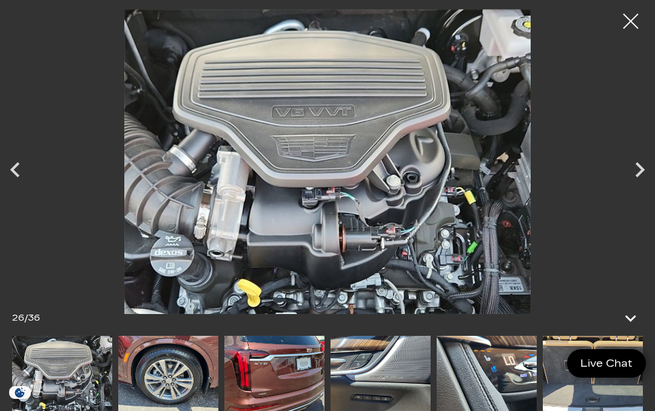
click at [643, 173] on icon "Next" at bounding box center [639, 170] width 30 height 30
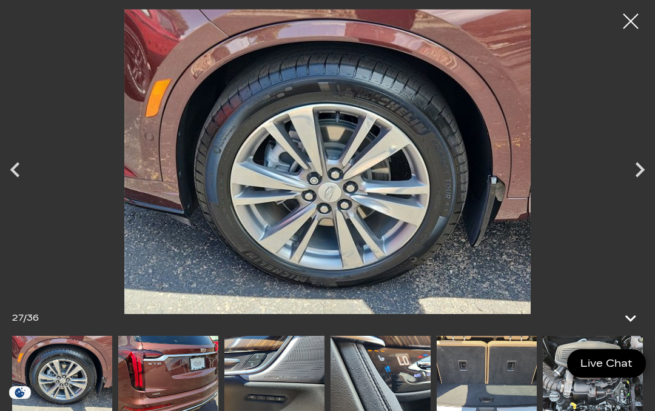
click at [647, 173] on icon "Next" at bounding box center [639, 170] width 30 height 30
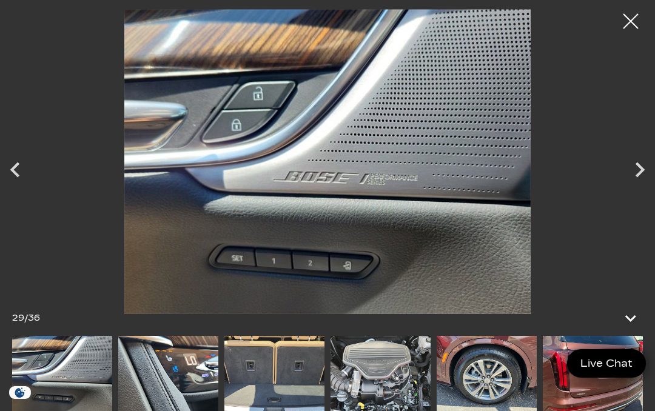
click at [643, 172] on icon "Next" at bounding box center [639, 170] width 30 height 30
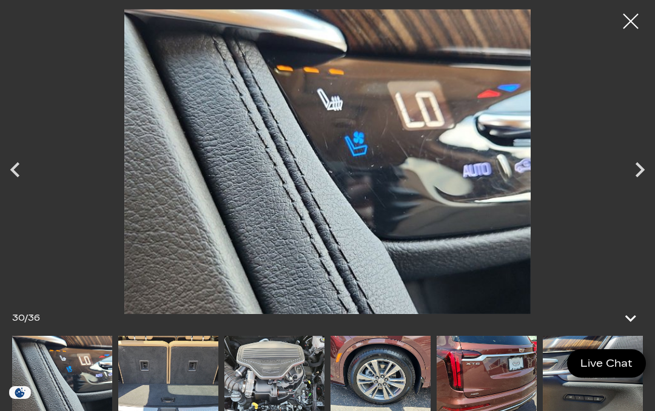
click at [647, 170] on icon "Next" at bounding box center [639, 170] width 30 height 30
click at [638, 174] on icon "Next" at bounding box center [639, 169] width 9 height 15
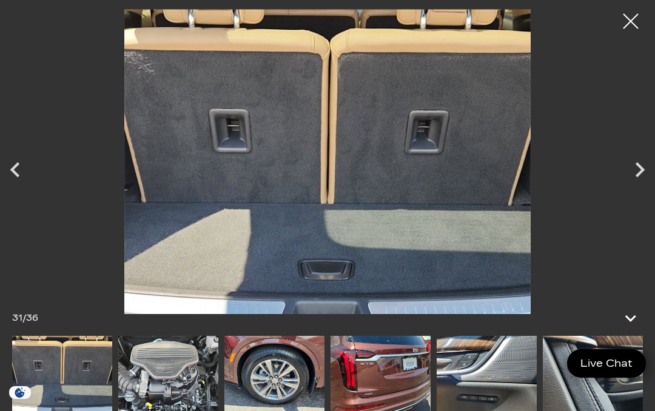
click at [634, 183] on icon "Next" at bounding box center [639, 170] width 30 height 30
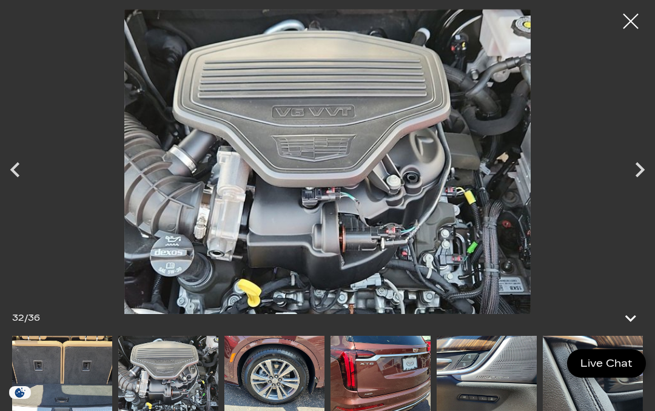
click at [641, 167] on icon "Next" at bounding box center [639, 169] width 9 height 15
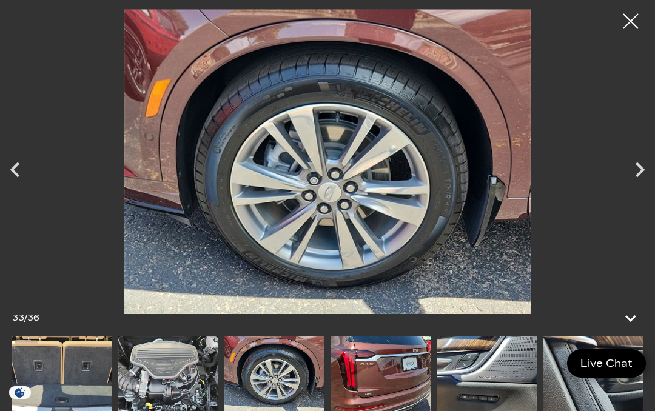
click at [637, 172] on icon "Next" at bounding box center [639, 170] width 30 height 30
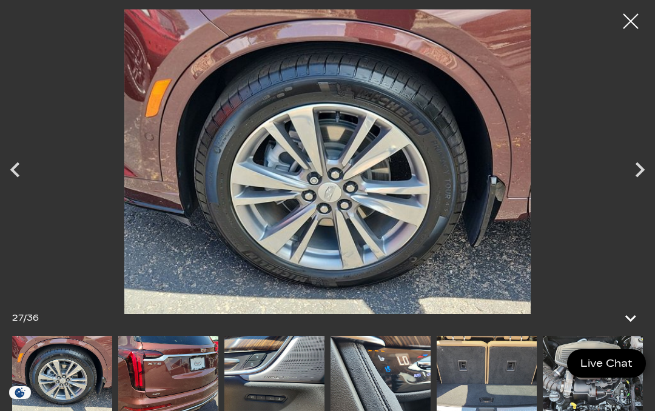
scroll to position [16, 0]
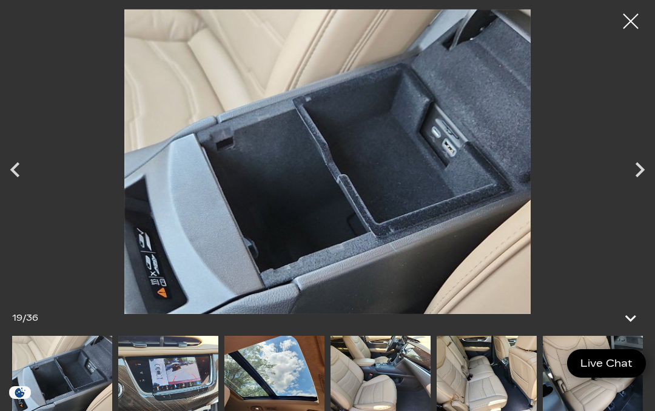
click at [642, 173] on icon "Next" at bounding box center [639, 170] width 30 height 30
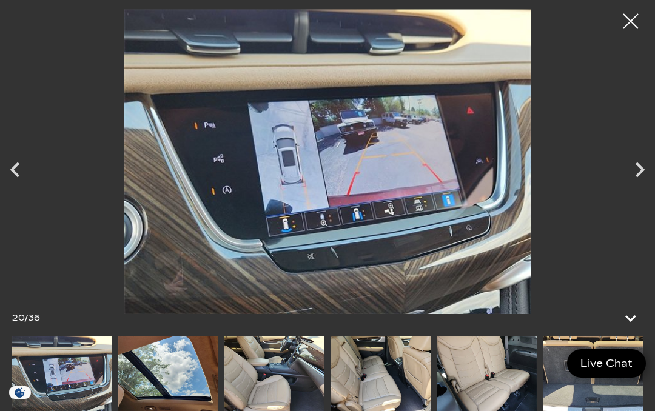
click at [642, 172] on icon "Next" at bounding box center [639, 170] width 30 height 30
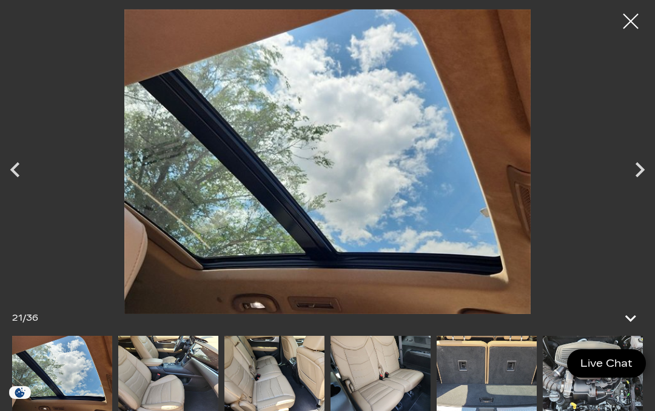
click at [642, 27] on div at bounding box center [630, 21] width 30 height 30
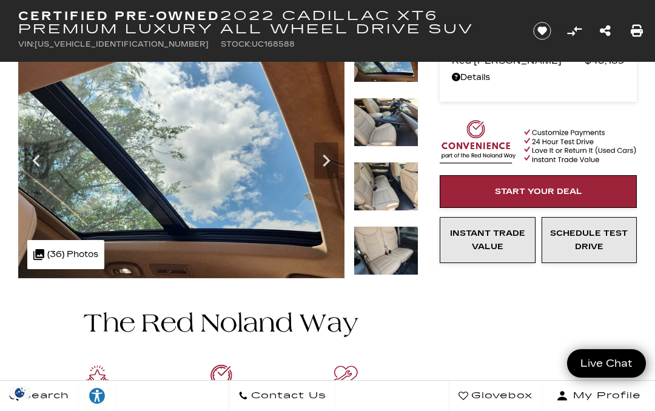
scroll to position [0, 0]
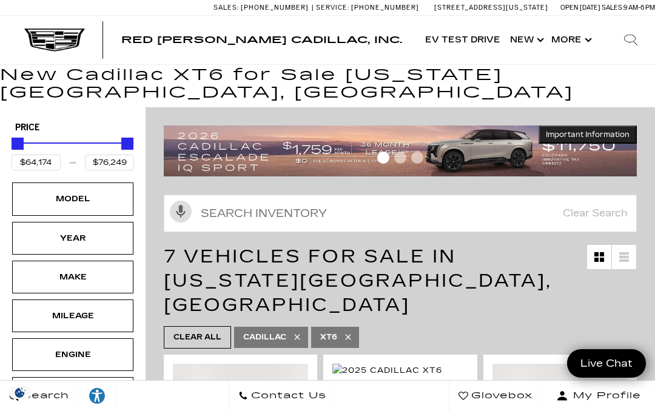
scroll to position [116, 0]
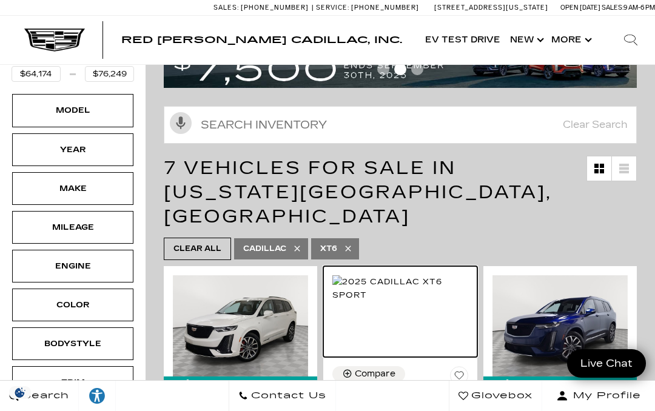
click at [433, 279] on img at bounding box center [399, 288] width 135 height 27
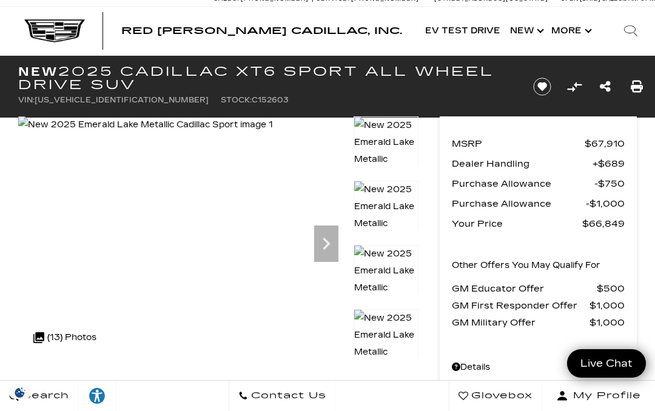
scroll to position [8, 0]
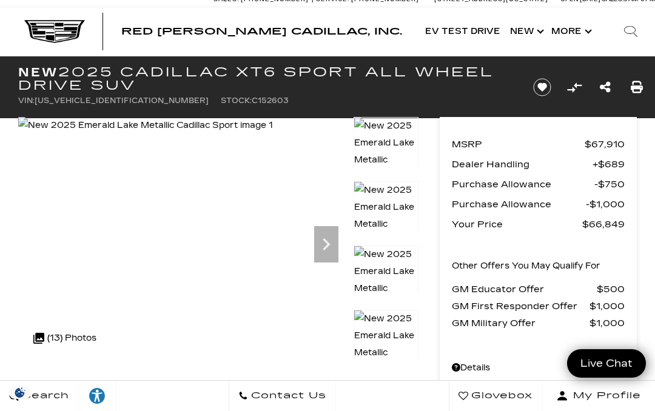
click at [330, 247] on icon "Next" at bounding box center [326, 244] width 24 height 24
click at [331, 247] on icon "Next" at bounding box center [326, 244] width 24 height 24
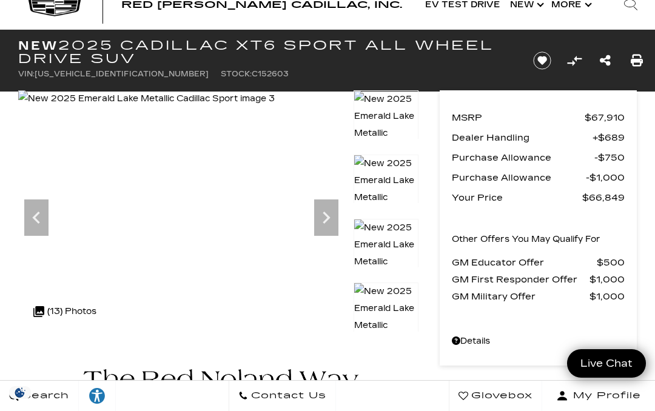
click at [275, 107] on img at bounding box center [146, 98] width 256 height 17
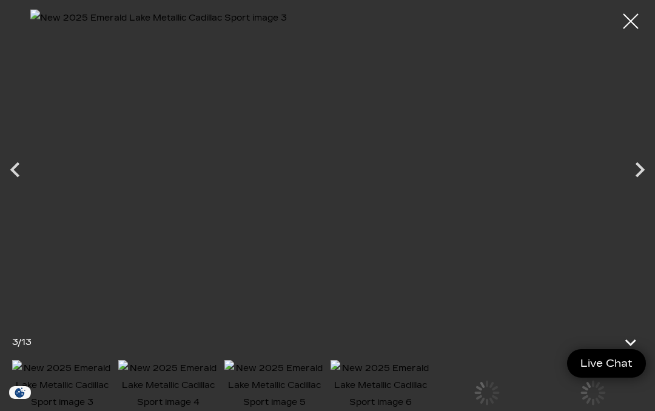
scroll to position [41, 0]
click at [653, 360] on div "7 / 13" at bounding box center [327, 342] width 655 height 35
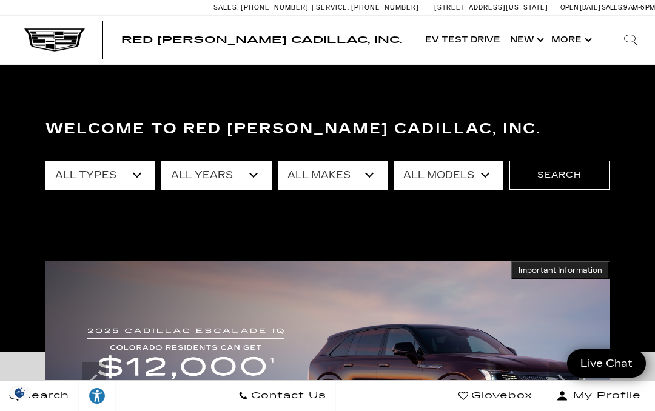
select select "2022"
click at [139, 172] on select "All Types Used Certified Used" at bounding box center [100, 175] width 110 height 29
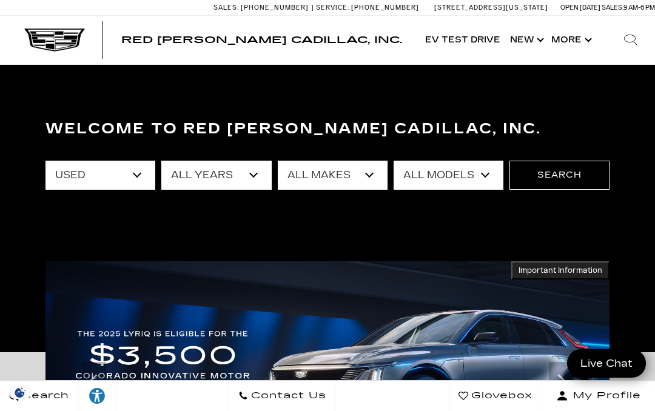
click at [144, 180] on select "All Types Used Certified Used" at bounding box center [100, 175] width 110 height 29
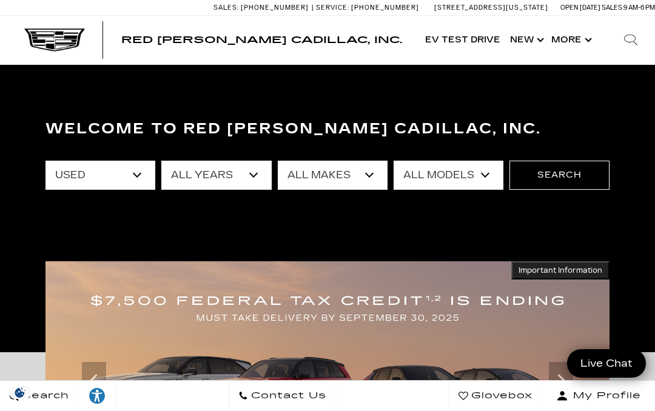
select select "Certified Used"
click at [376, 177] on select "All Makes Cadillac" at bounding box center [333, 175] width 110 height 29
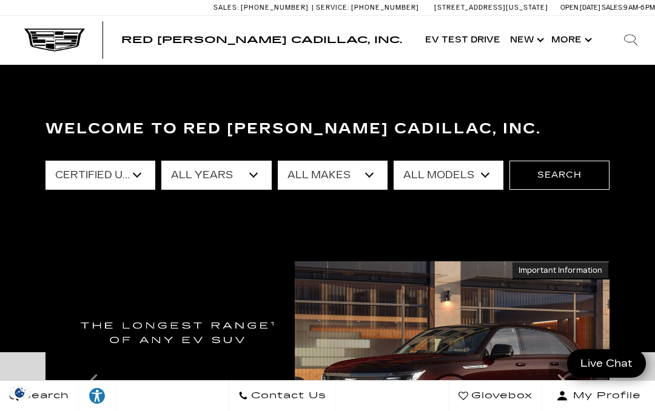
select select "Cadillac"
click at [494, 176] on select "All Models Escalade XT4 XT6" at bounding box center [448, 175] width 110 height 29
select select "XT6"
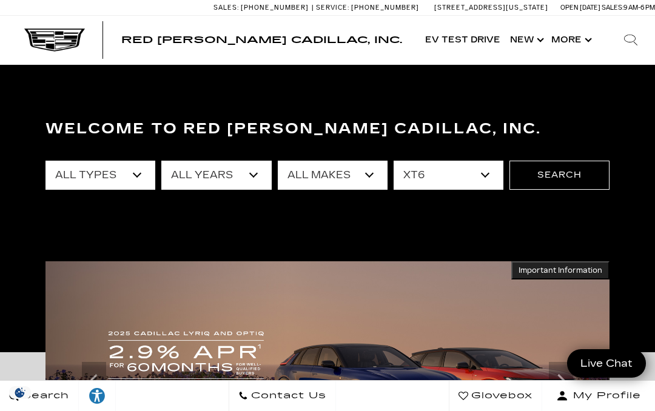
click at [555, 186] on button "Search" at bounding box center [559, 175] width 100 height 29
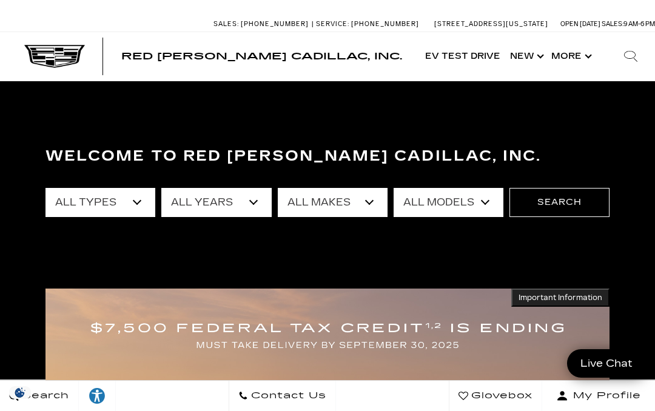
scroll to position [0, 4]
